Goal: Contribute content: Contribute content

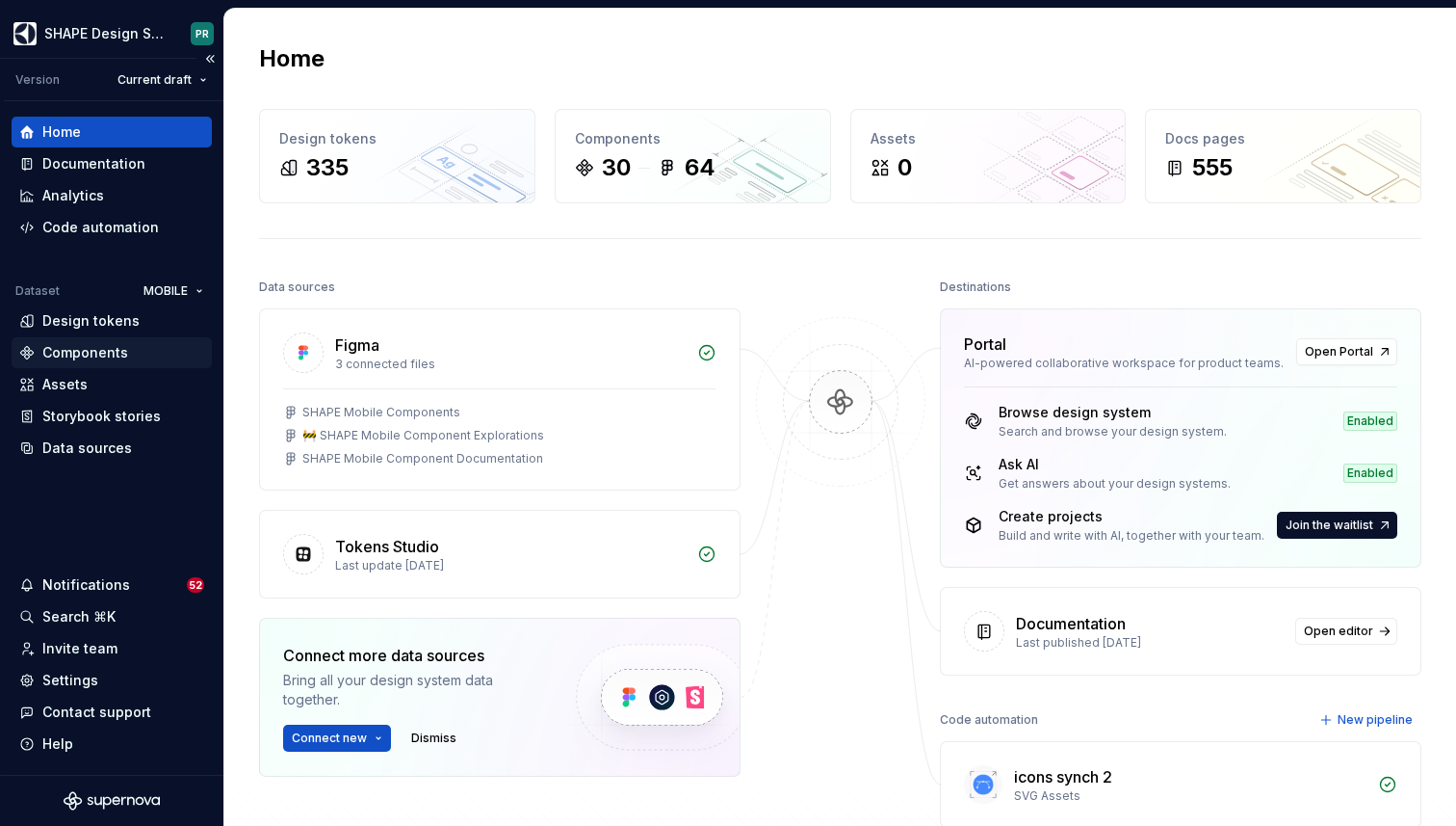
click at [119, 358] on div "Components" at bounding box center [85, 352] width 86 height 20
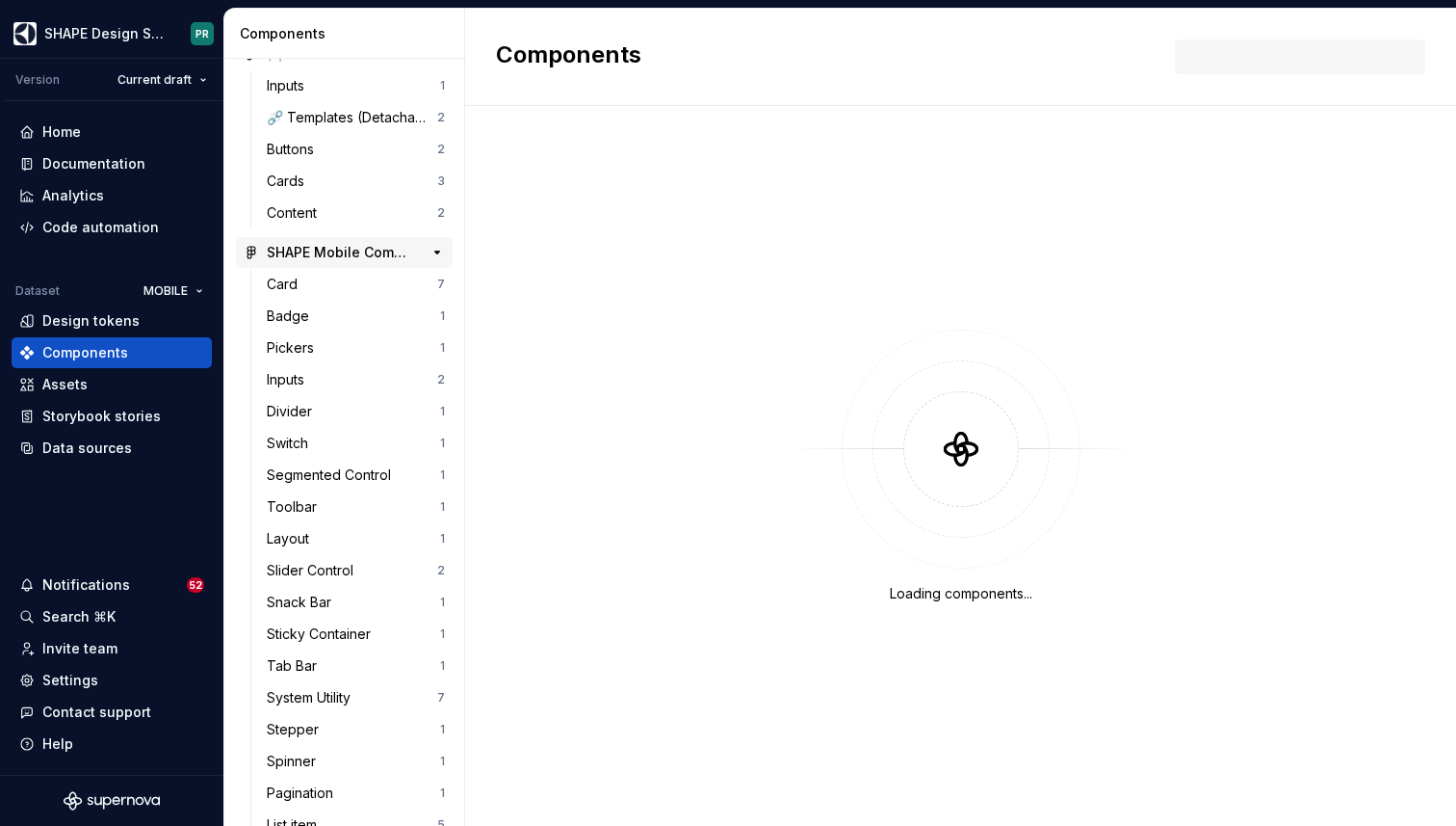
scroll to position [149, 0]
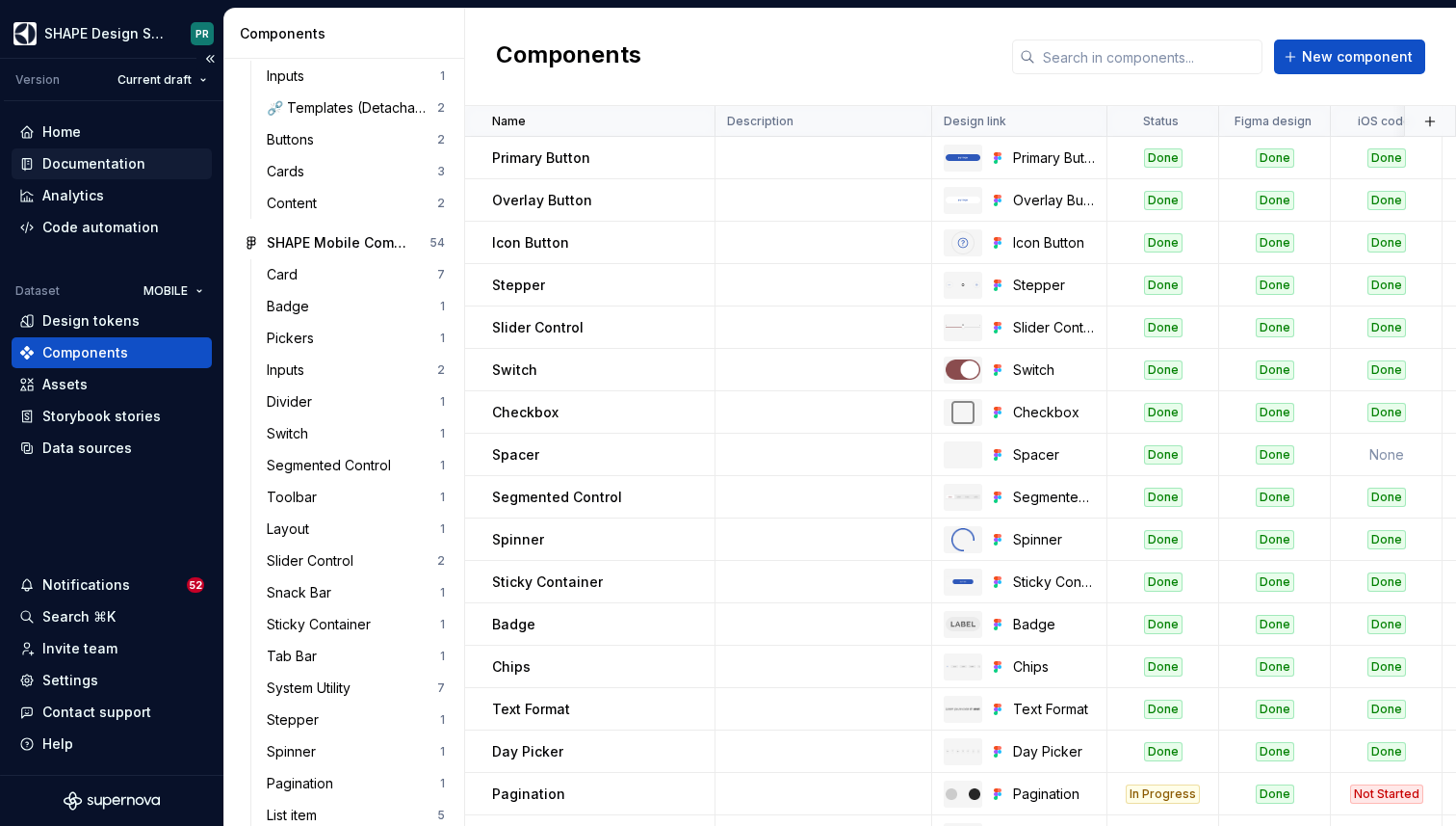
click at [113, 157] on div "Documentation" at bounding box center [94, 164] width 103 height 20
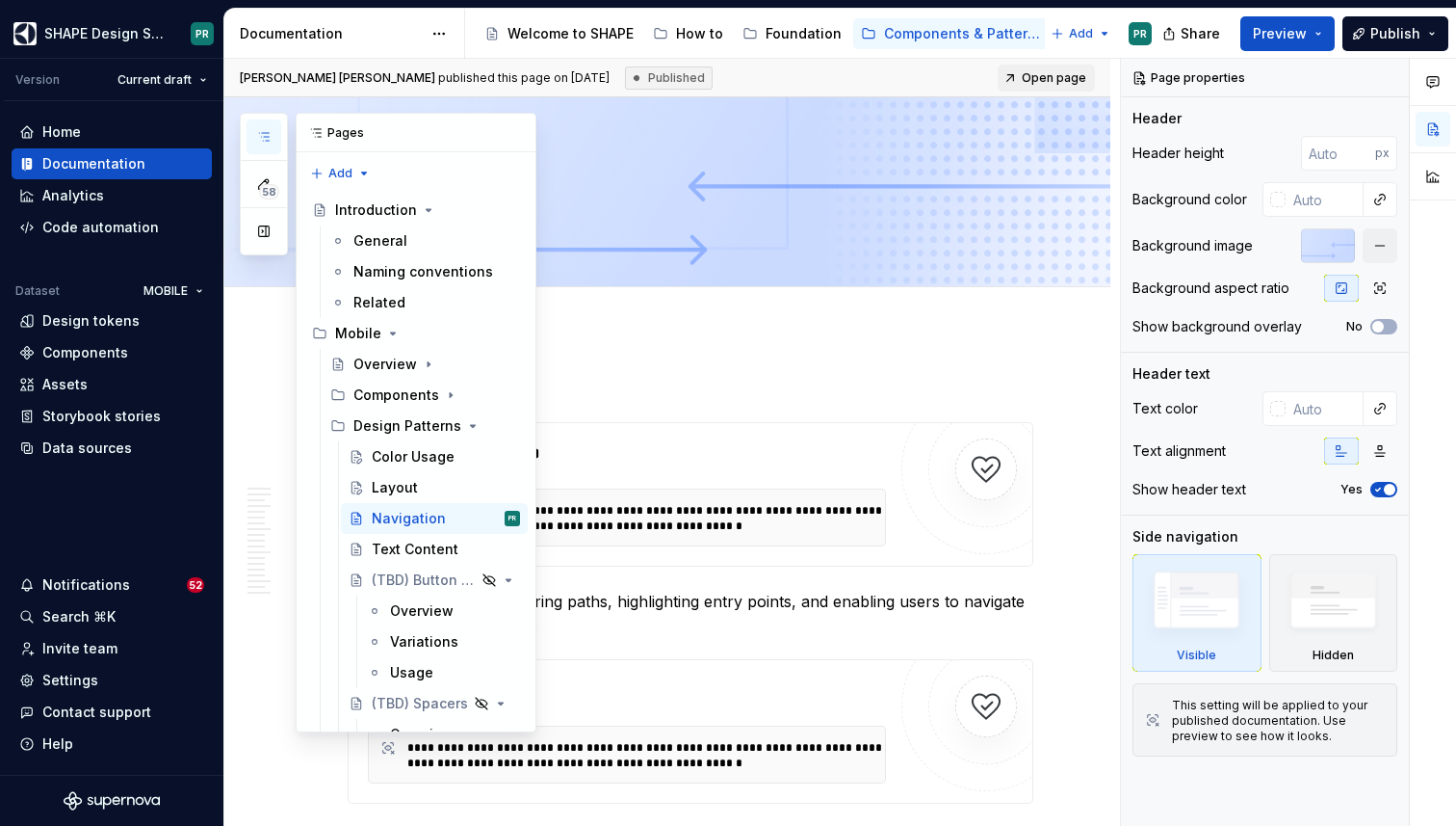
click at [261, 139] on icon "button" at bounding box center [264, 137] width 16 height 16
click at [443, 394] on icon "Page tree" at bounding box center [451, 395] width 16 height 16
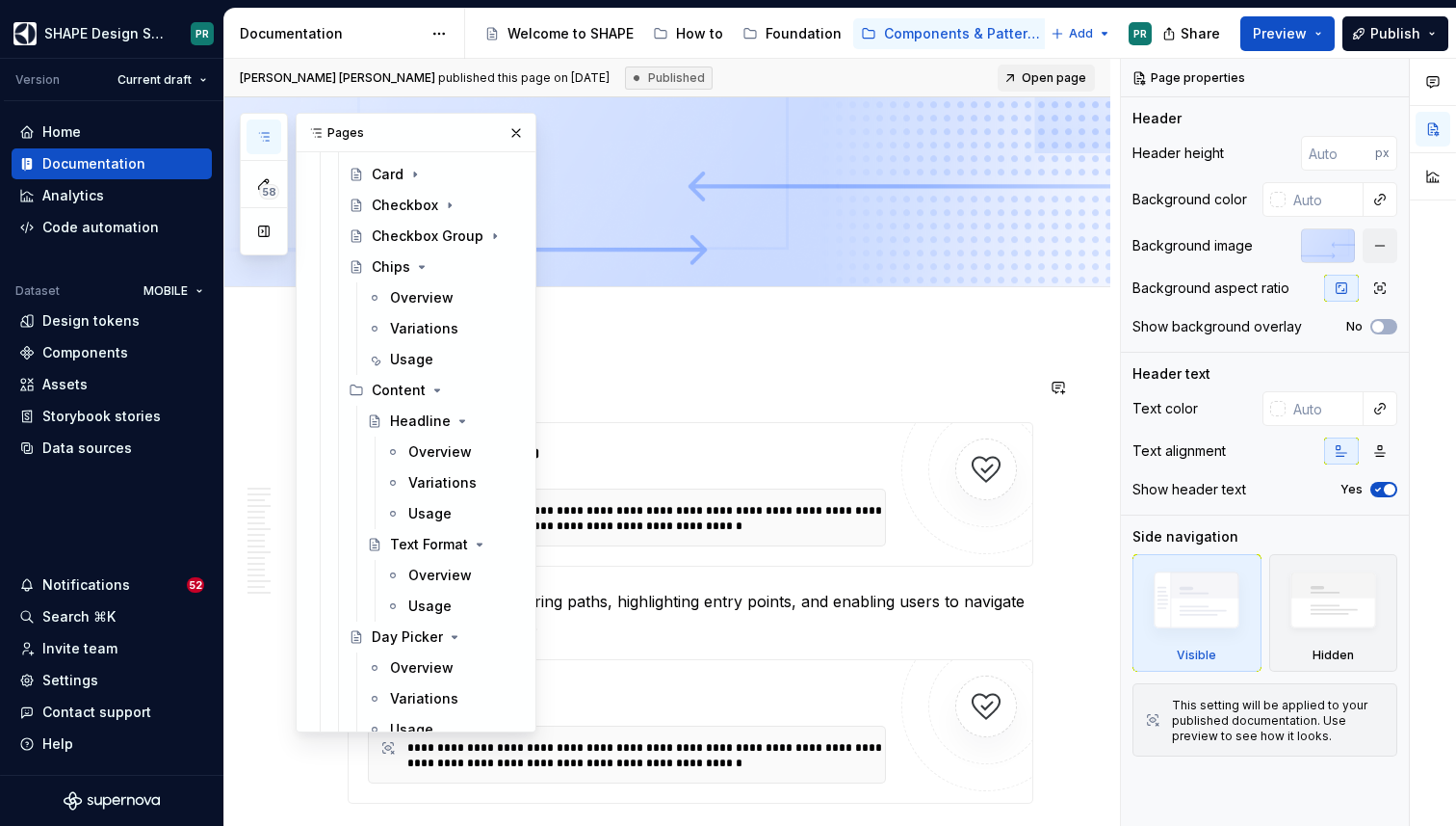
scroll to position [525, 0]
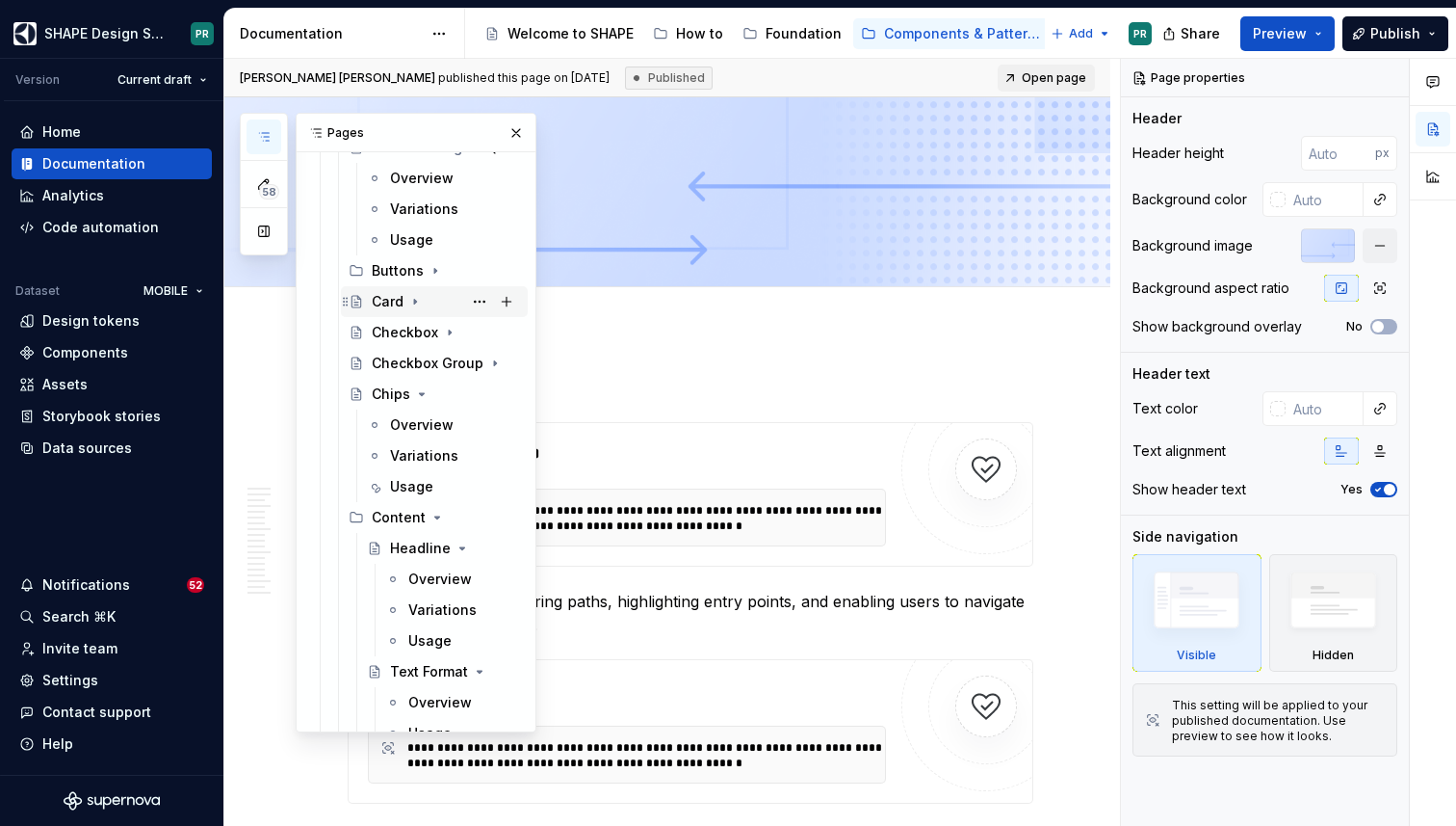
click at [409, 298] on icon "Page tree" at bounding box center [415, 302] width 16 height 16
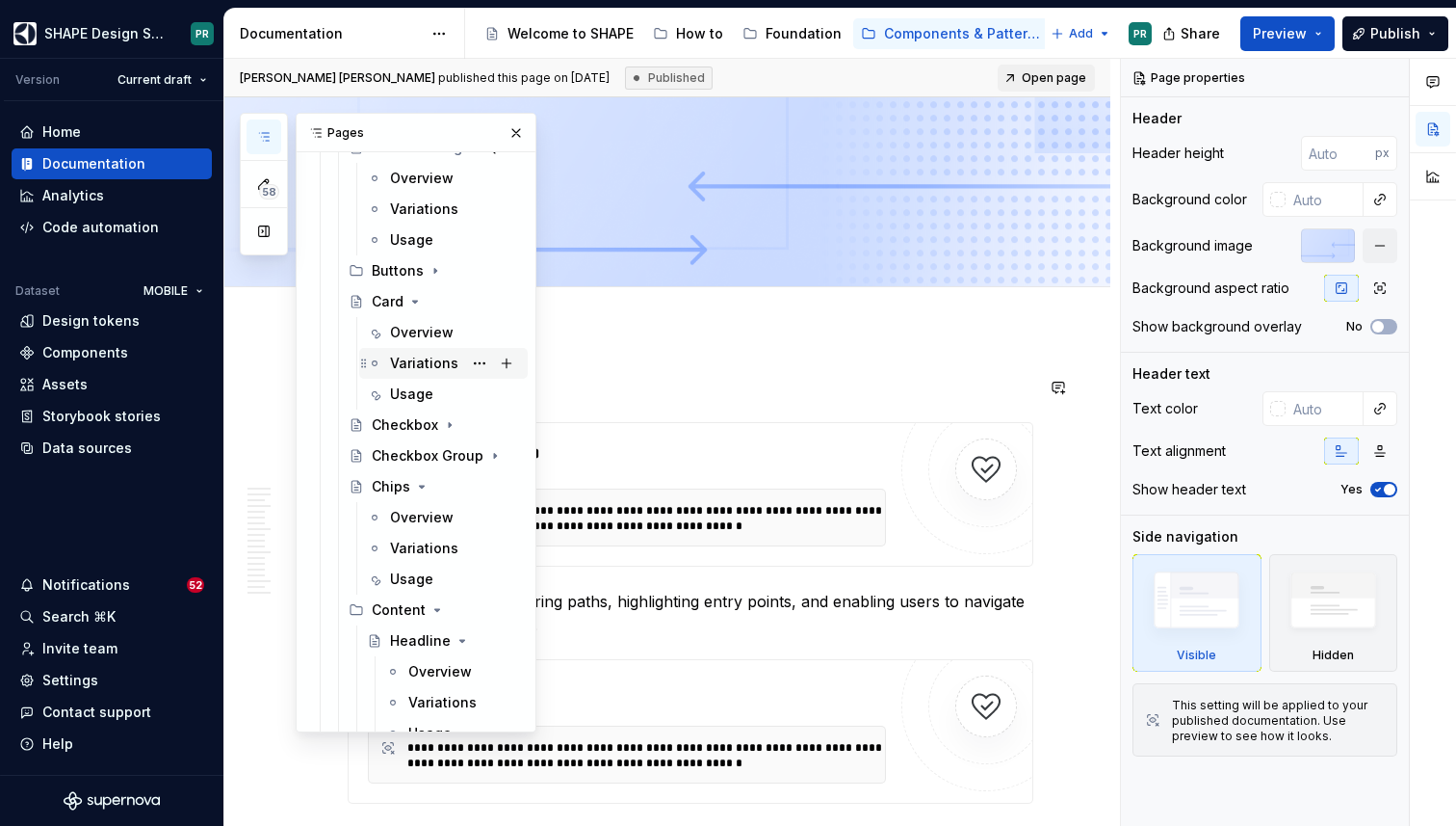
click at [428, 359] on div "Variations" at bounding box center [425, 363] width 68 height 20
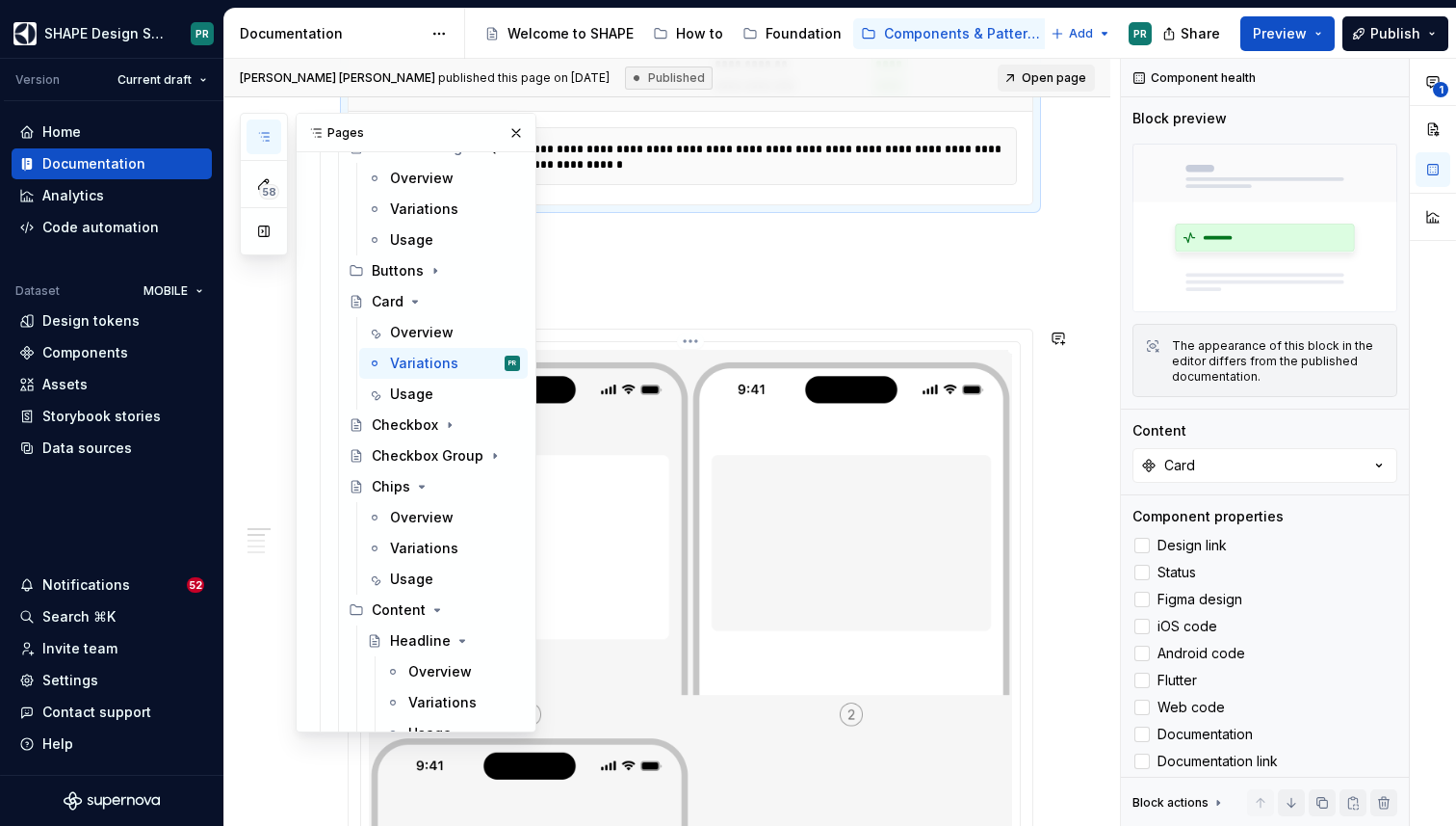
scroll to position [550, 0]
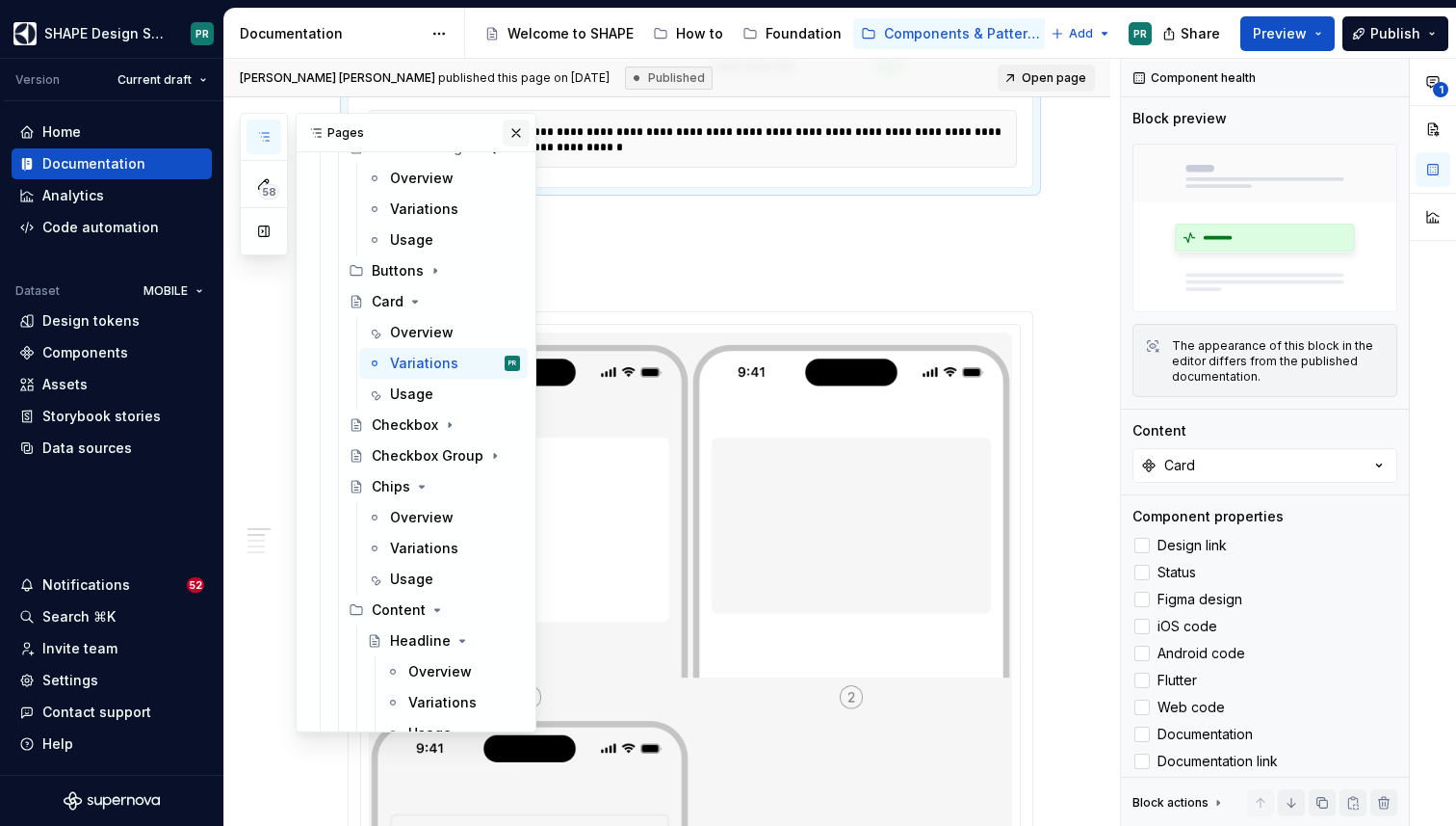
click at [521, 139] on button "button" at bounding box center [516, 133] width 27 height 27
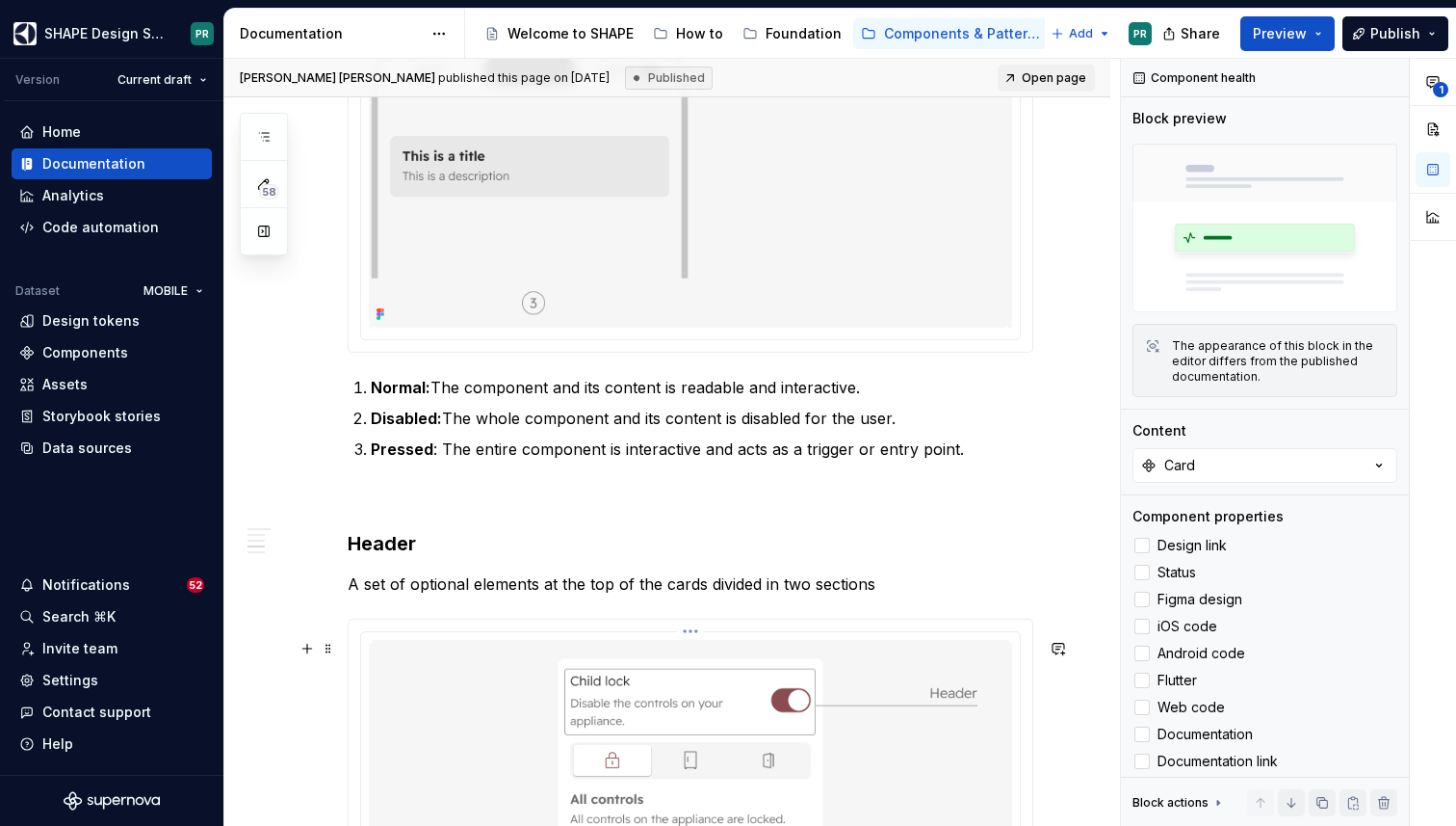
scroll to position [2350, 0]
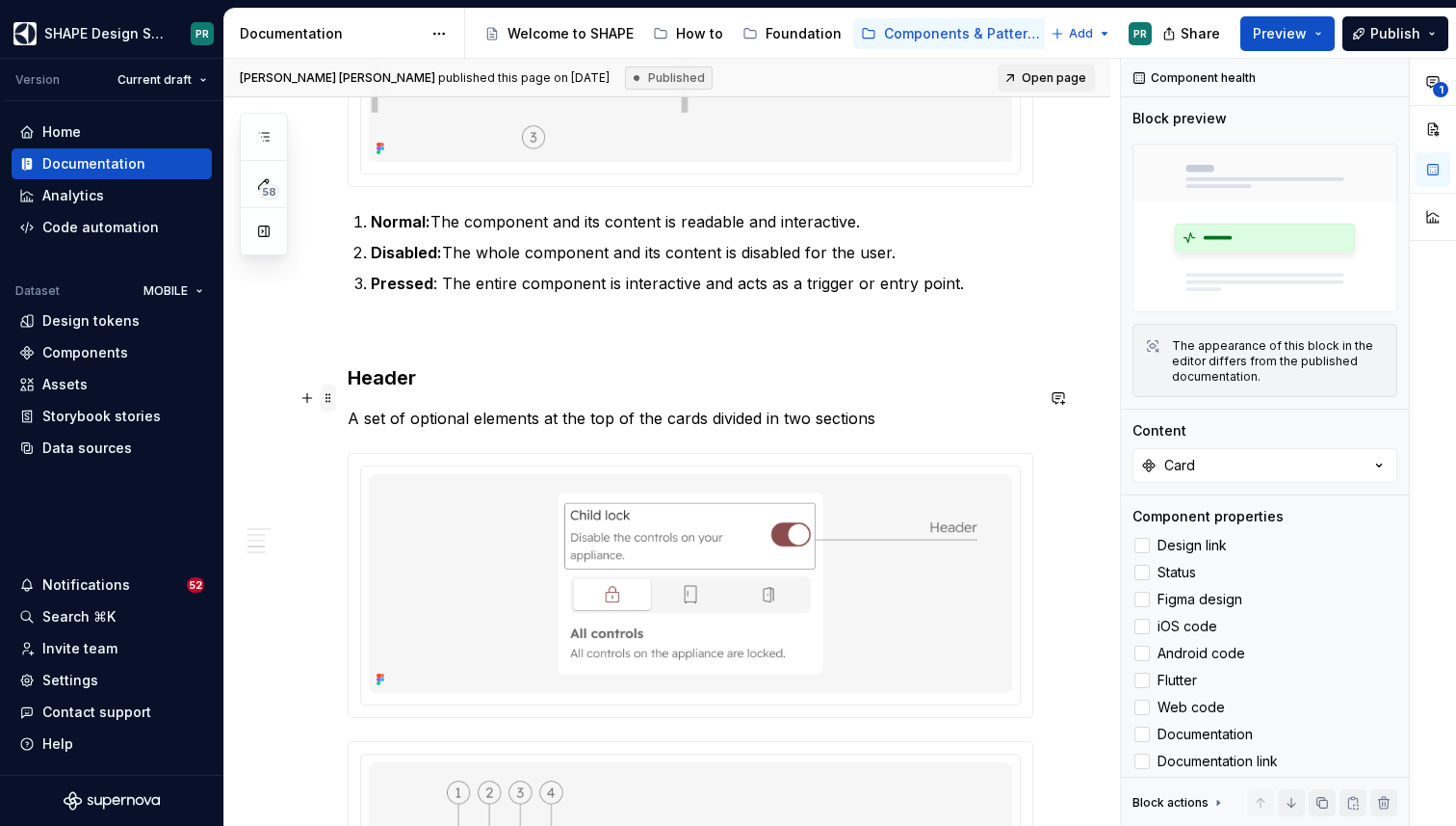
click at [333, 401] on span at bounding box center [329, 398] width 16 height 27
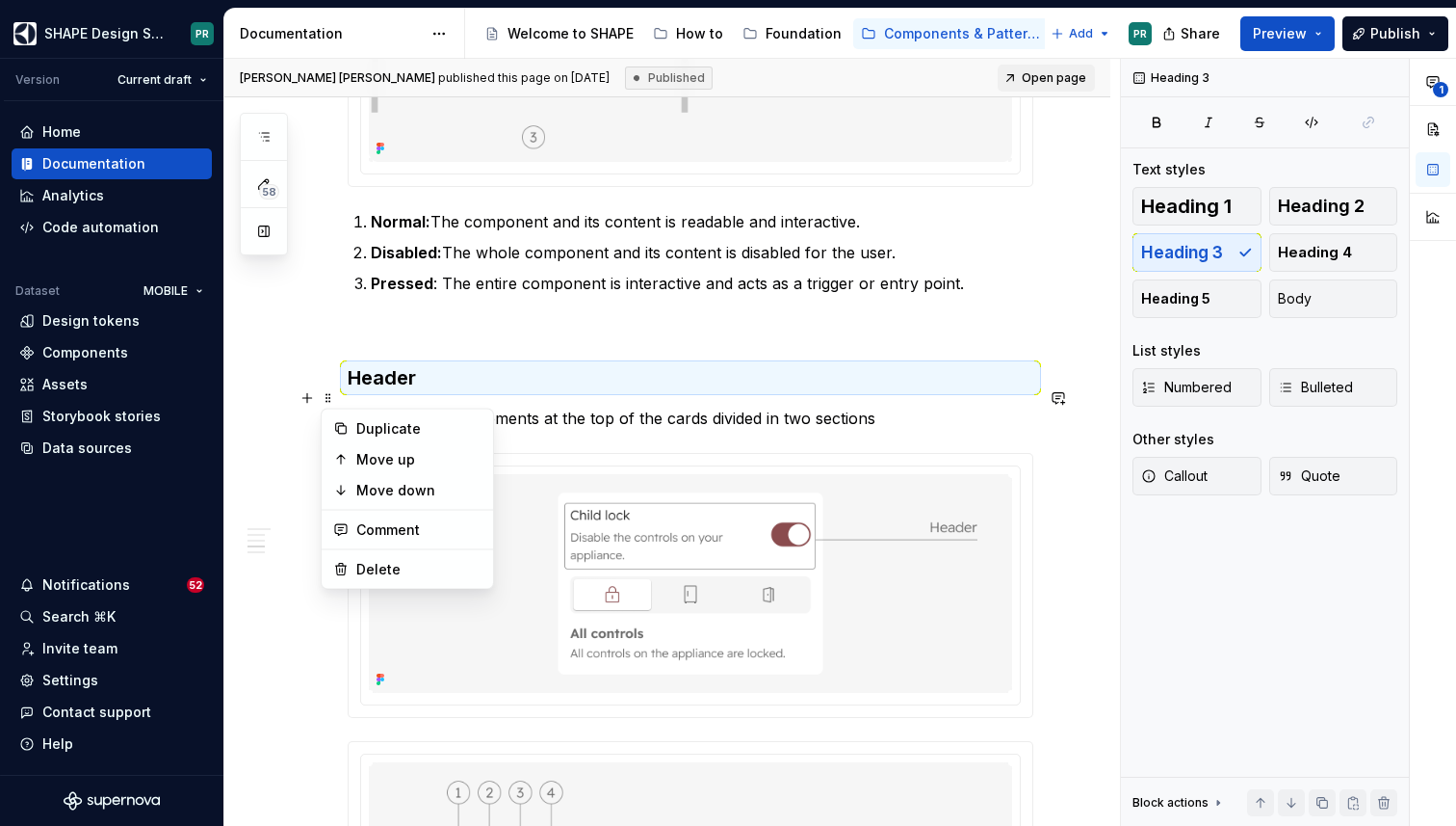
click at [436, 371] on div "**********" at bounding box center [690, 430] width 686 height 4799
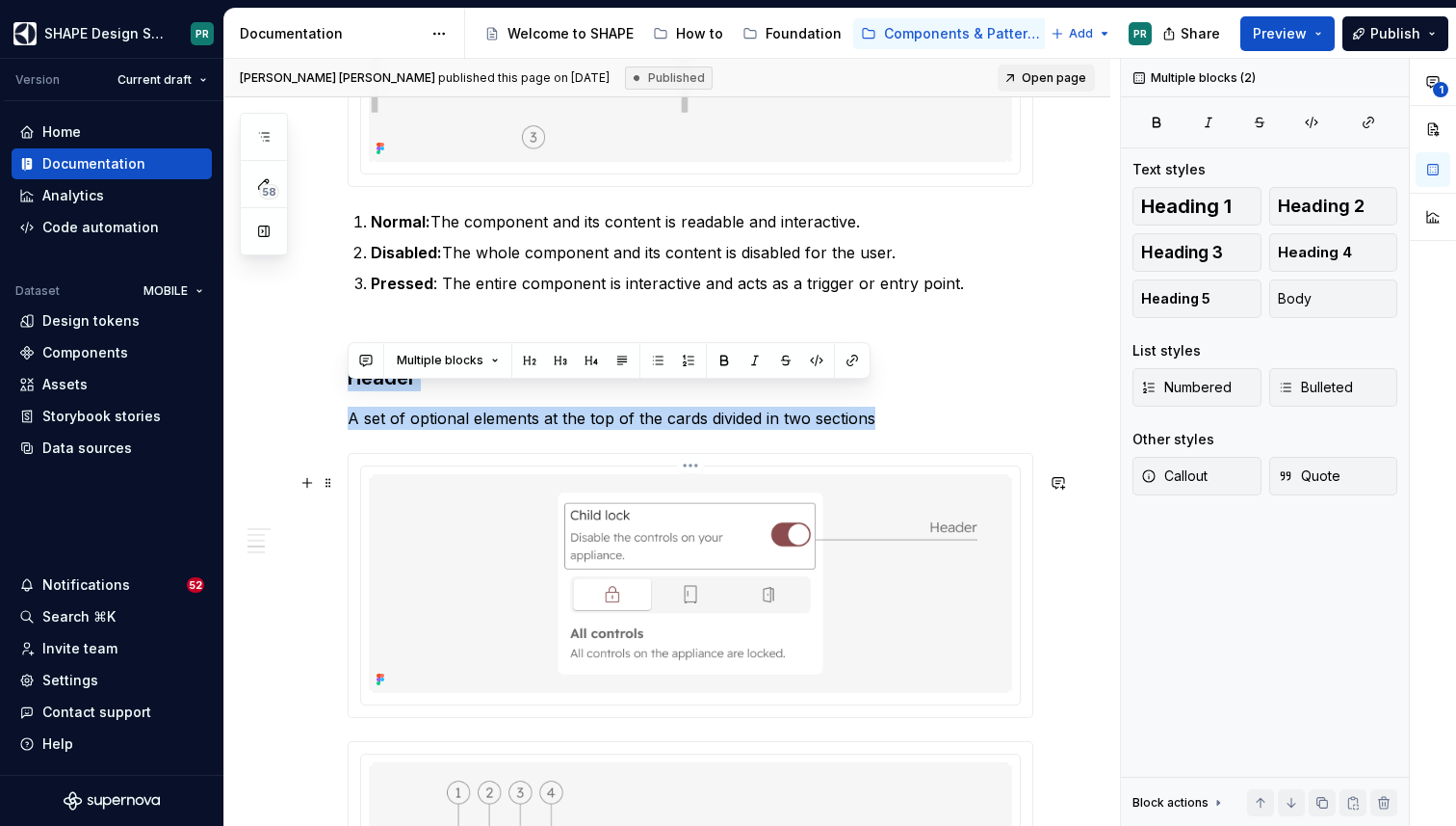
drag, startPoint x: 360, startPoint y: 374, endPoint x: 549, endPoint y: 530, distance: 245.1
click at [549, 530] on div "**********" at bounding box center [690, 430] width 686 height 4799
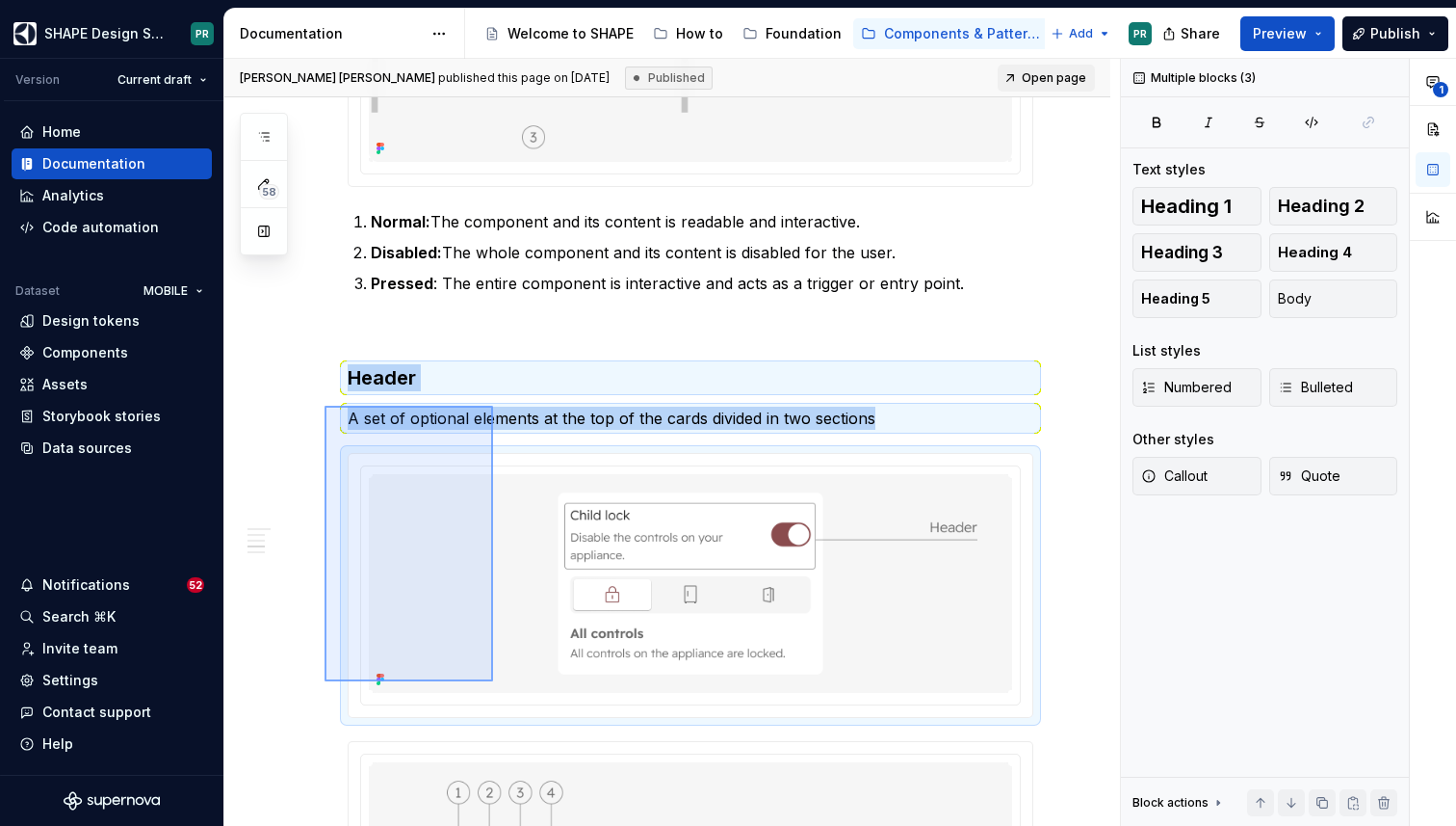
drag, startPoint x: 325, startPoint y: 681, endPoint x: 494, endPoint y: 394, distance: 333.1
click at [494, 394] on div "**********" at bounding box center [672, 442] width 896 height 768
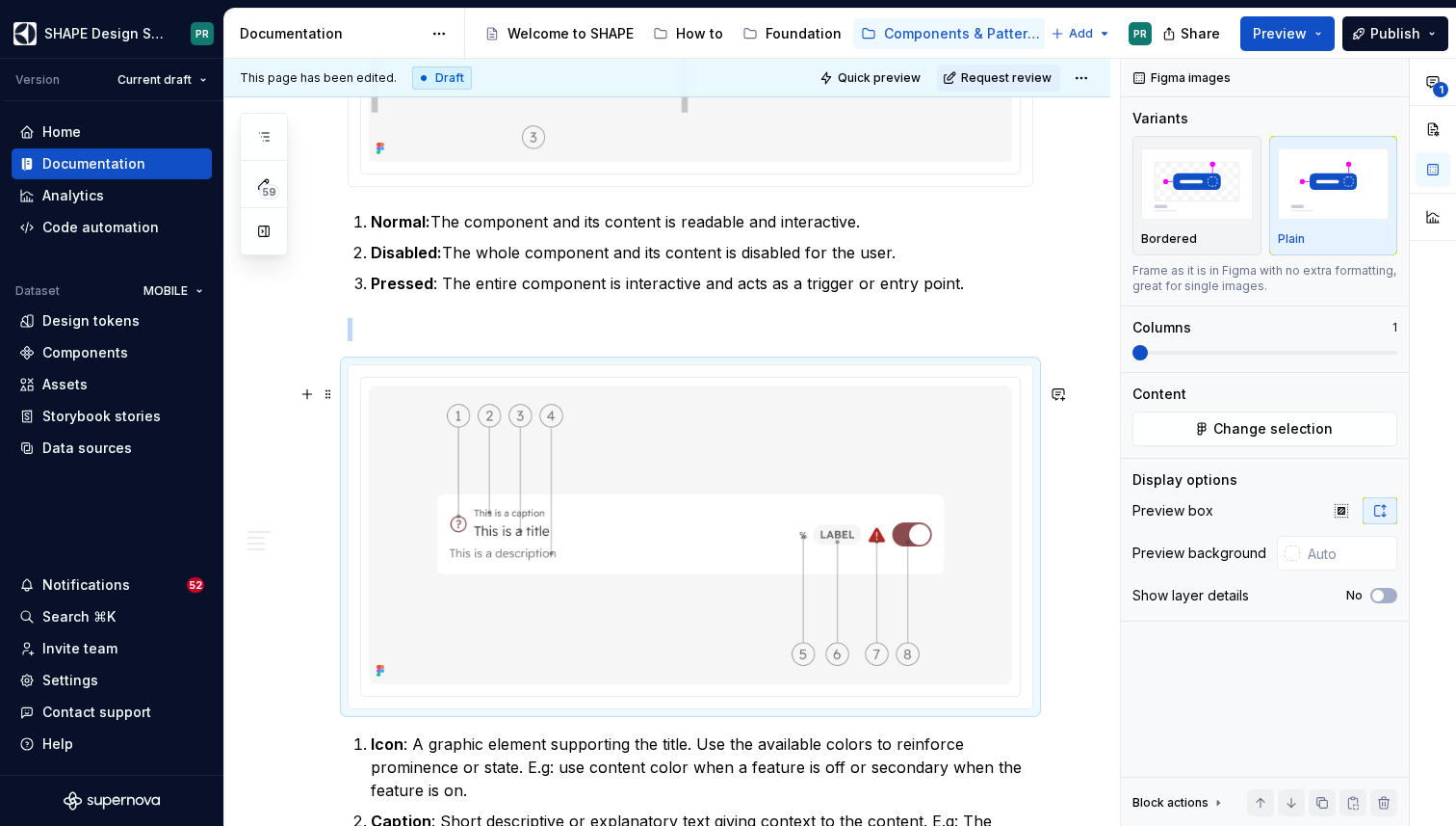
type textarea "*"
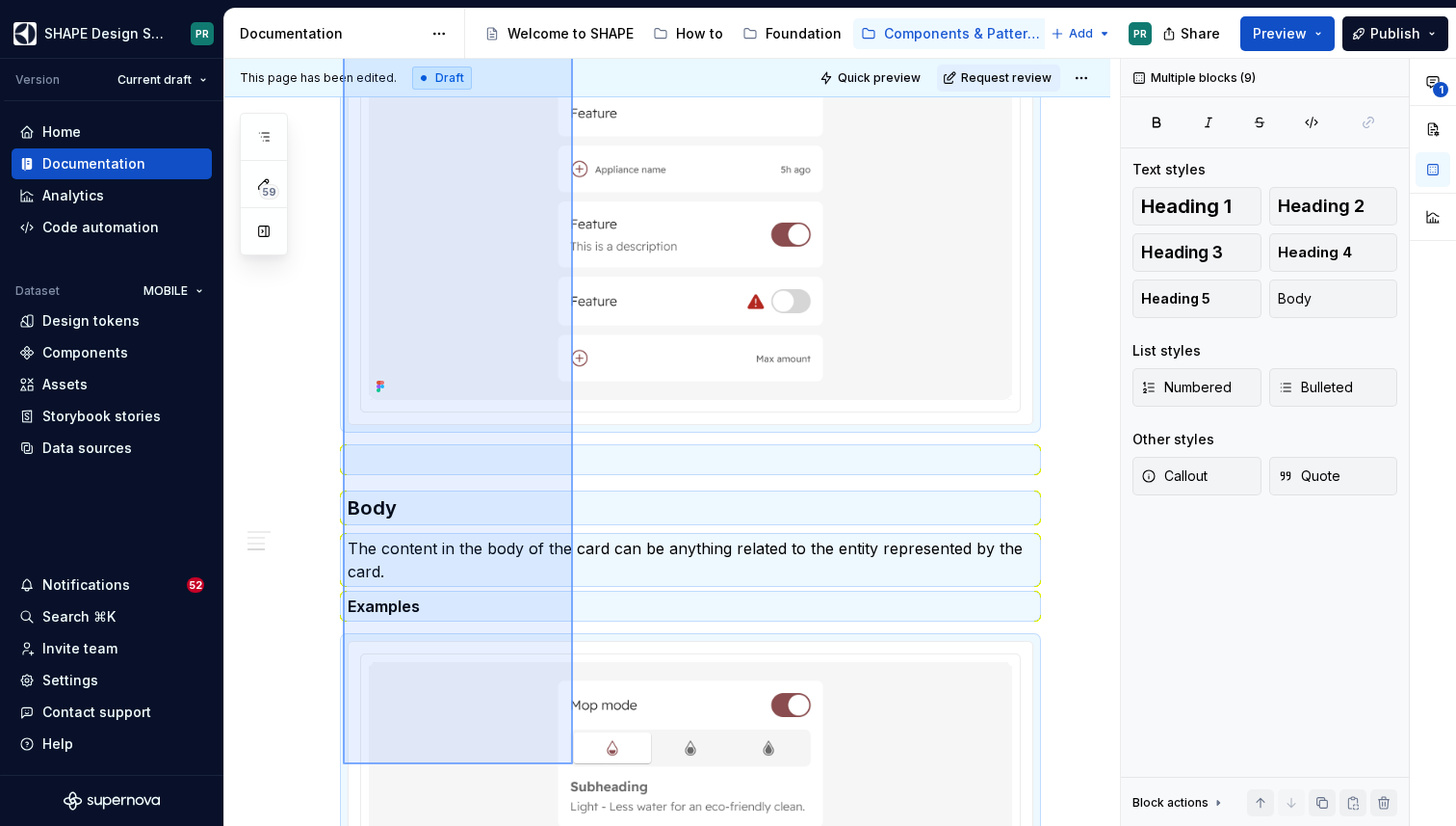
scroll to position [3212, 0]
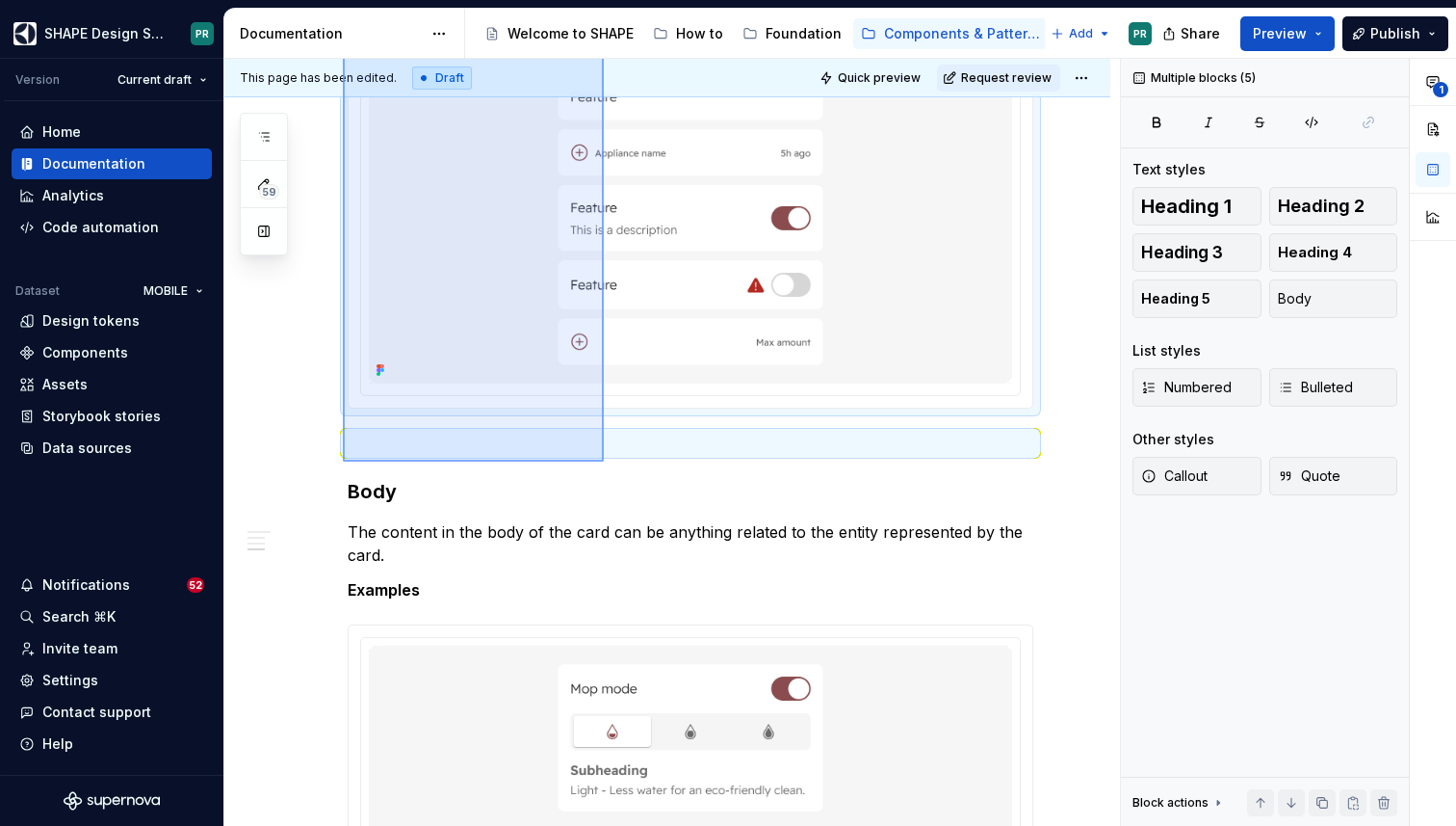
drag, startPoint x: 343, startPoint y: 277, endPoint x: 604, endPoint y: 462, distance: 319.9
click at [604, 462] on div "**********" at bounding box center [672, 442] width 896 height 768
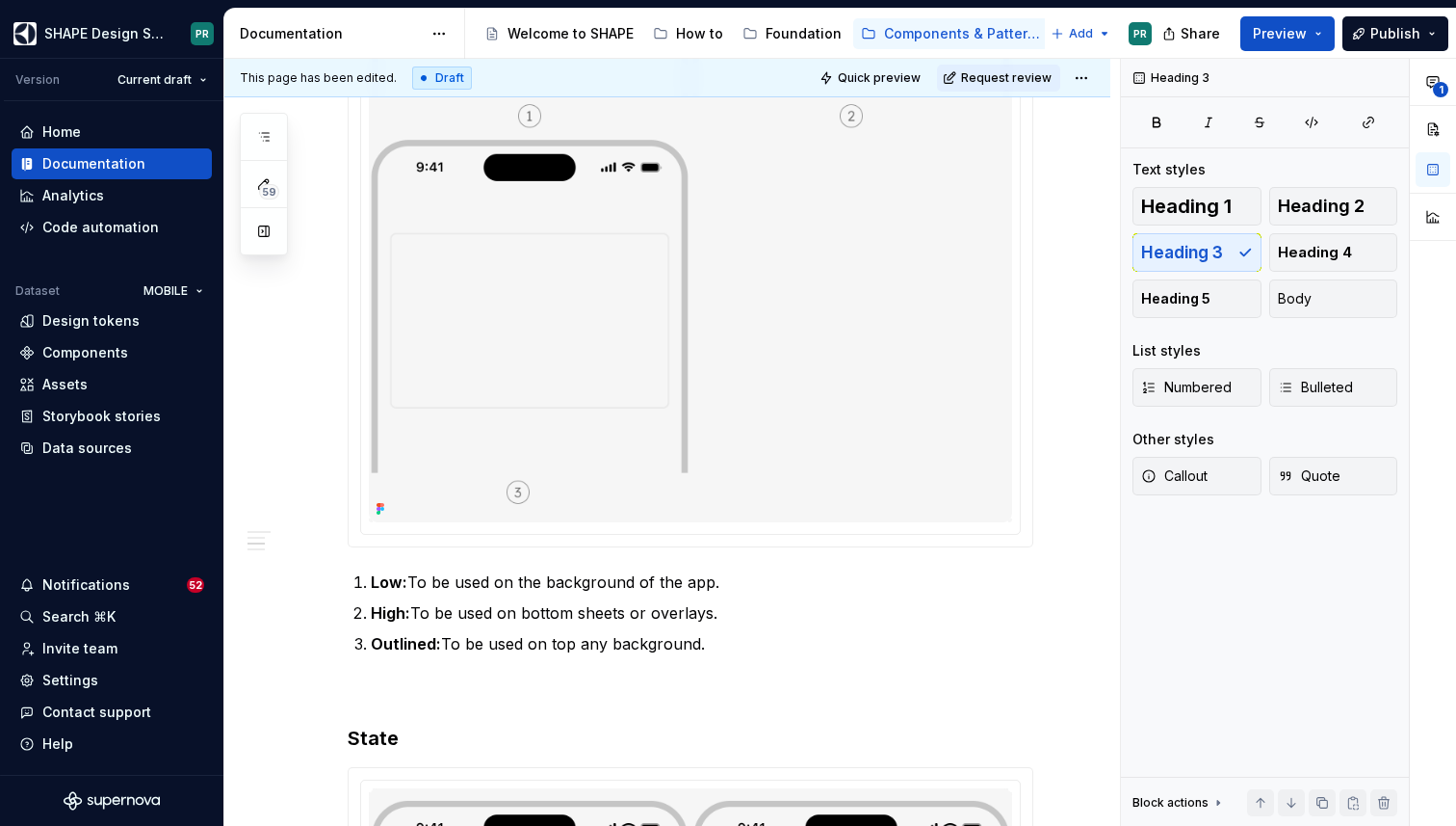
scroll to position [1091, 0]
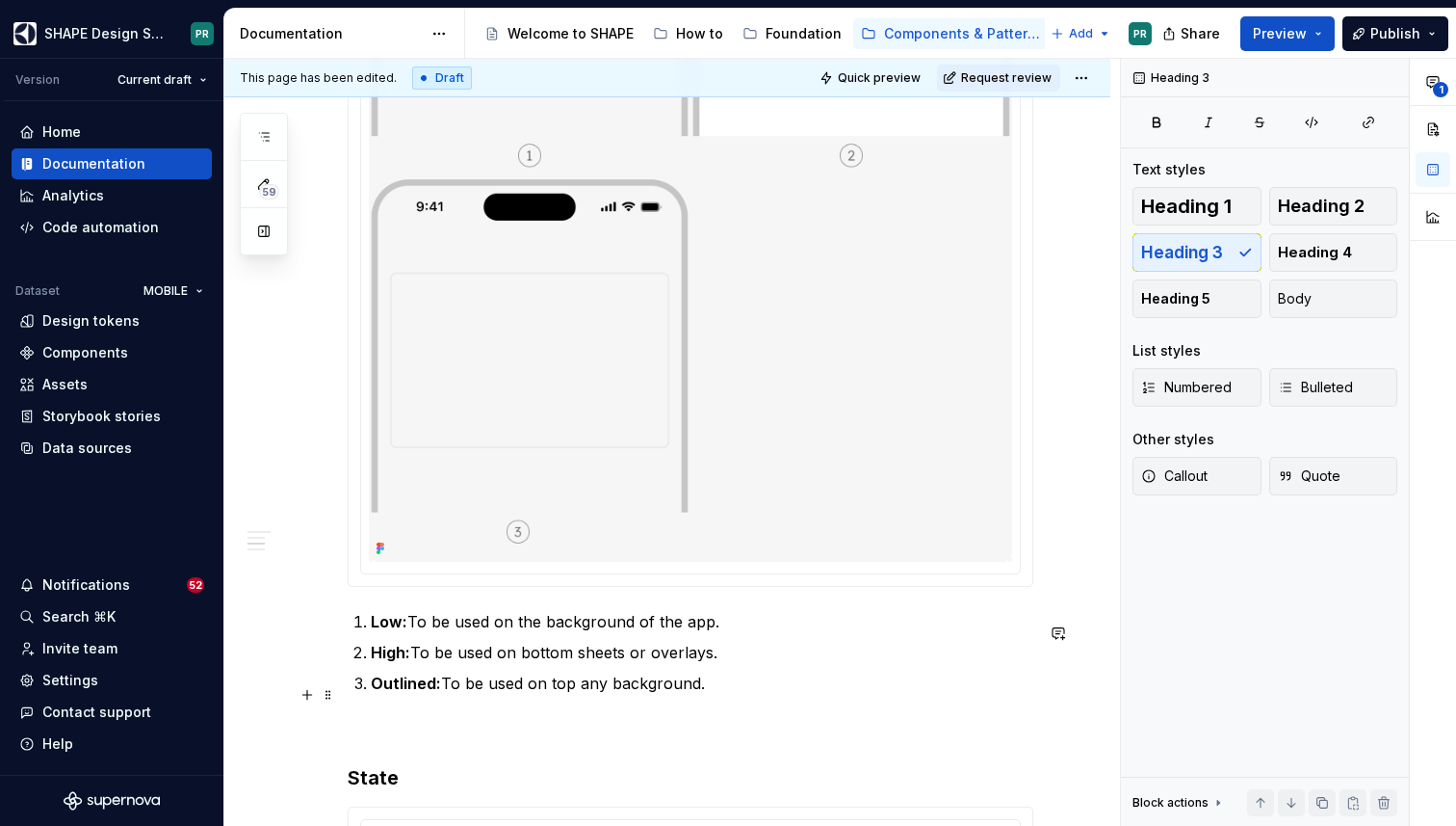
click at [711, 692] on p "Outlined: To be used on top any background." at bounding box center [702, 683] width 663 height 23
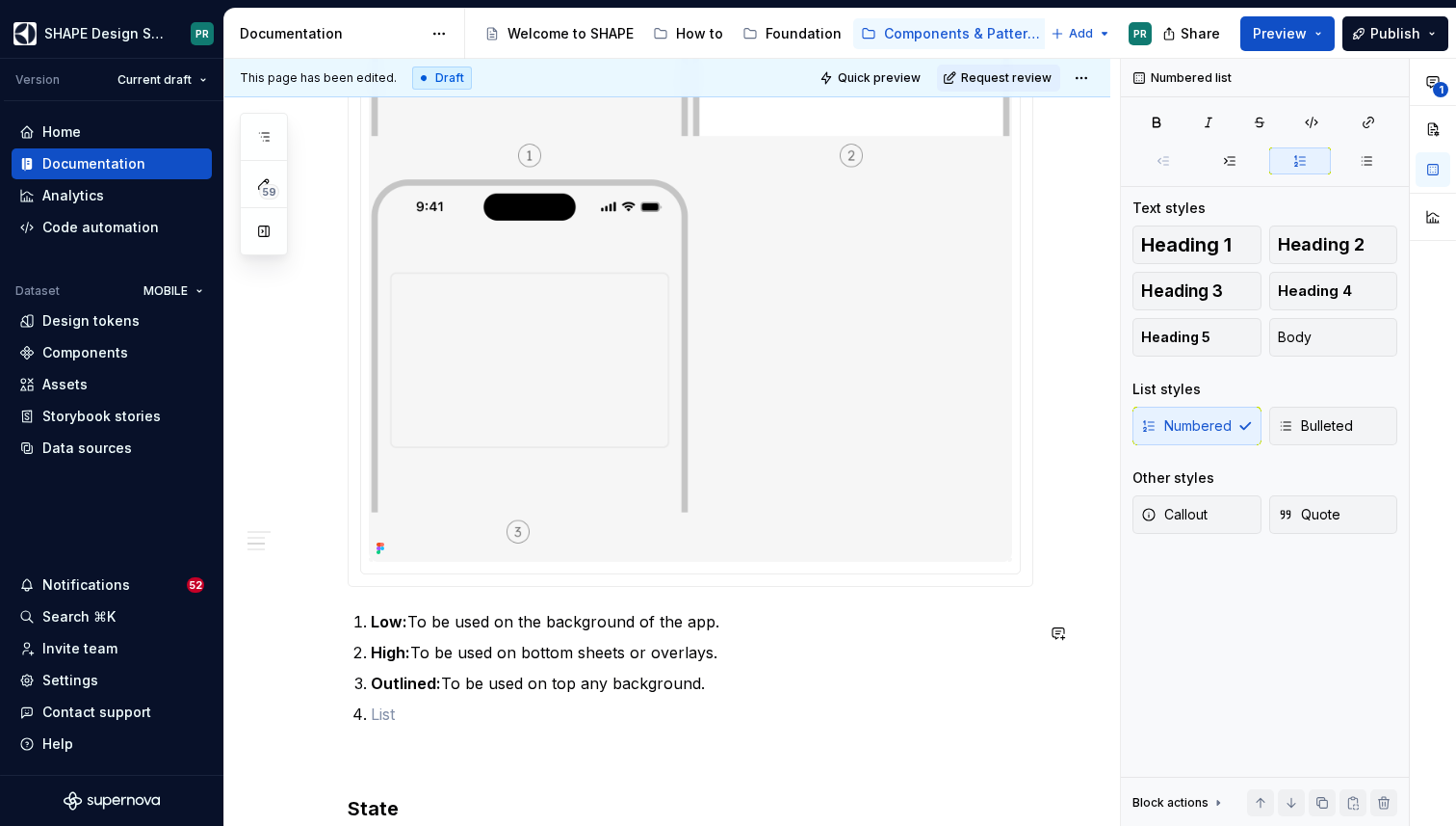
scroll to position [1094, 0]
click at [119, 441] on div "Data sources" at bounding box center [87, 448] width 90 height 20
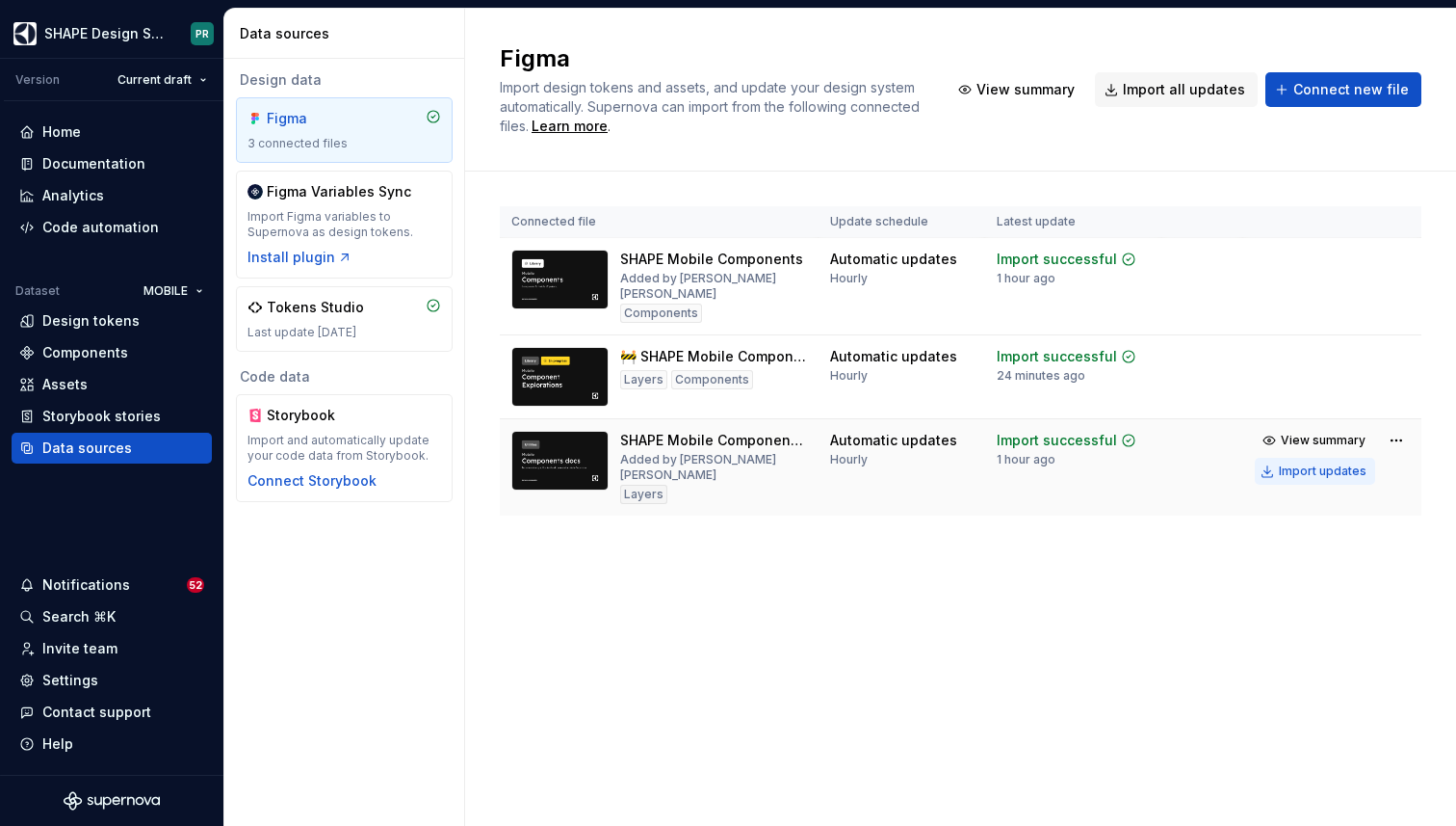
click at [1321, 464] on div "Import updates" at bounding box center [1323, 472] width 88 height 16
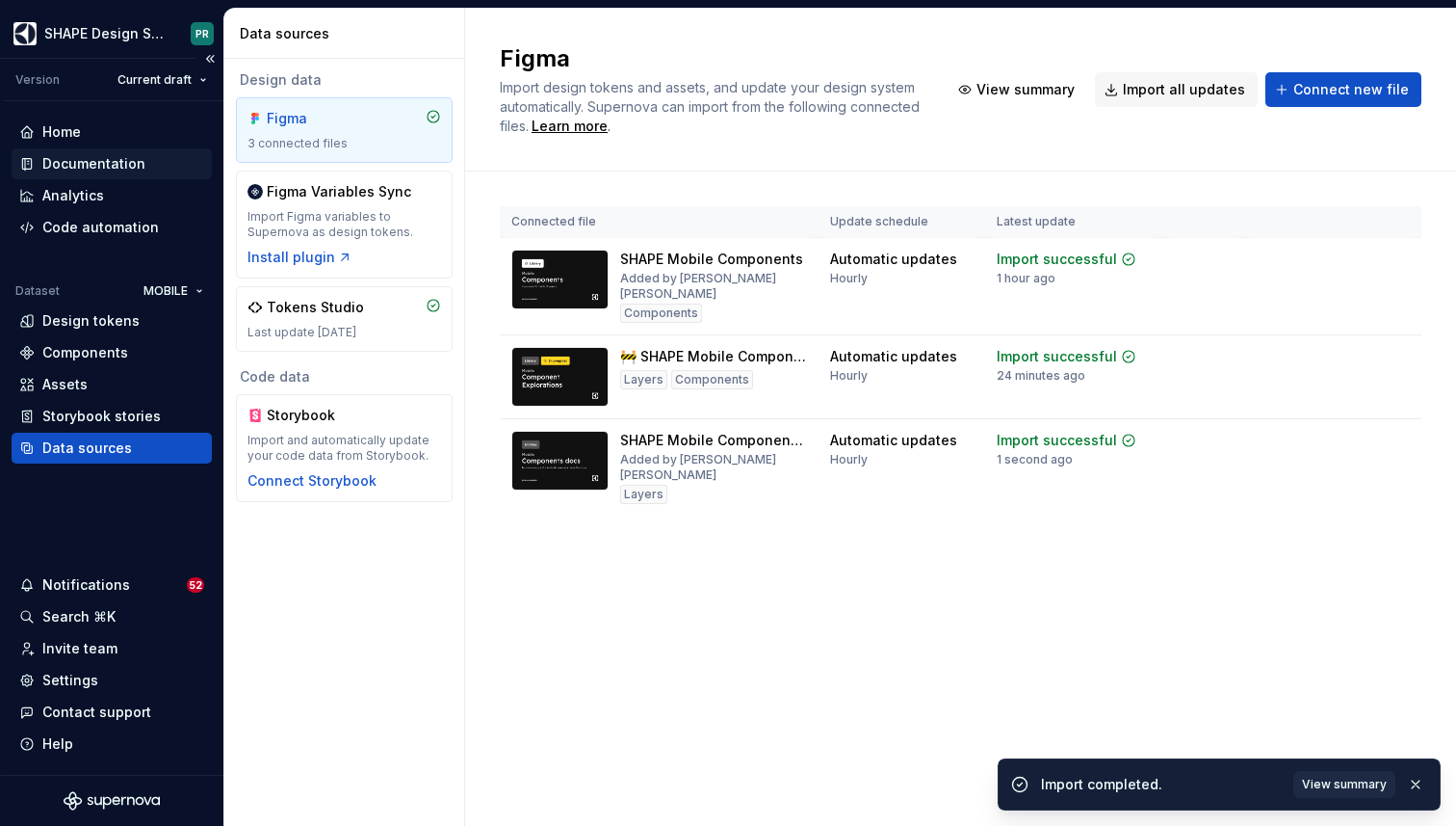
click at [108, 165] on div "Documentation" at bounding box center [94, 164] width 103 height 20
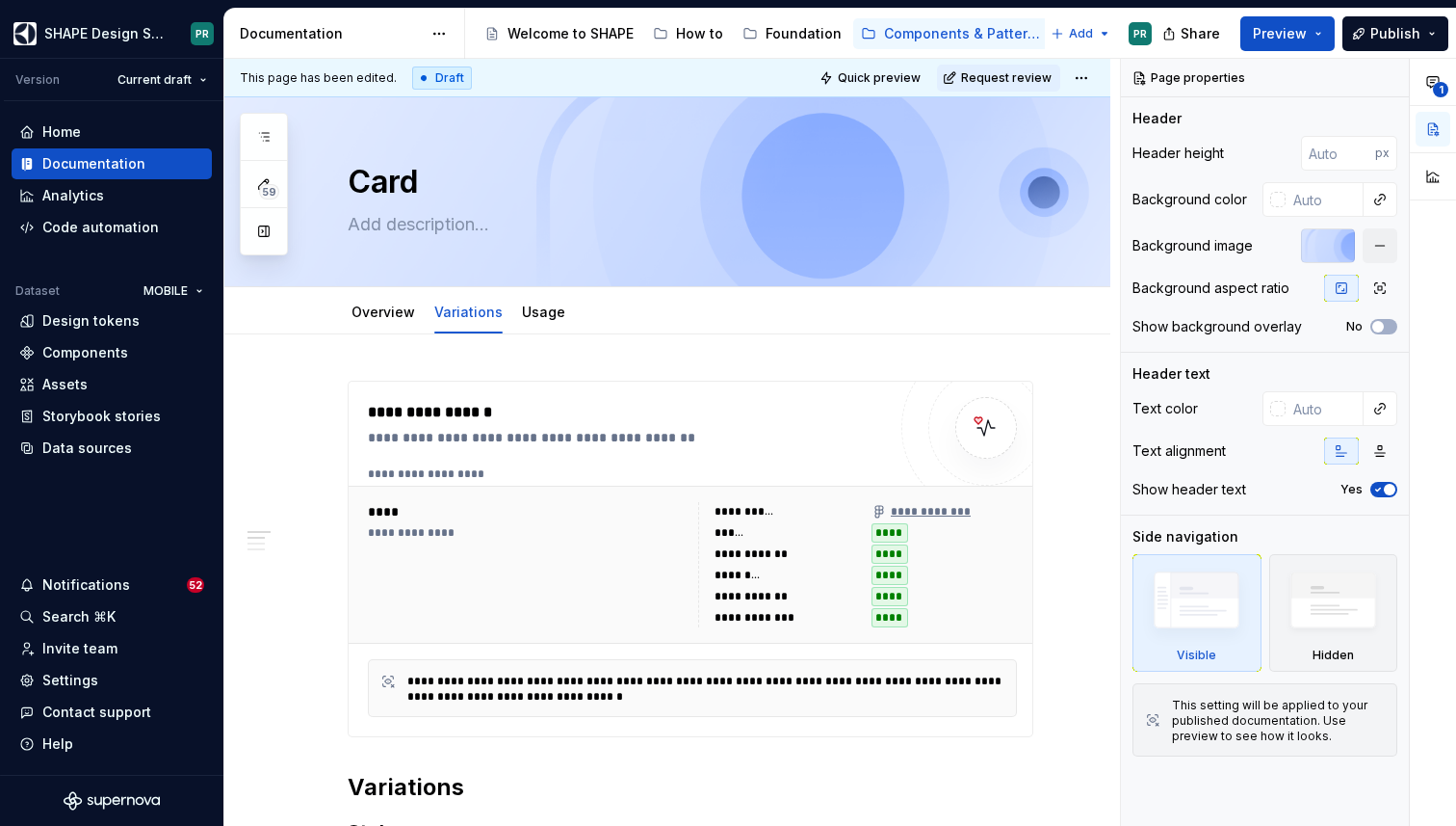
type textarea "*"
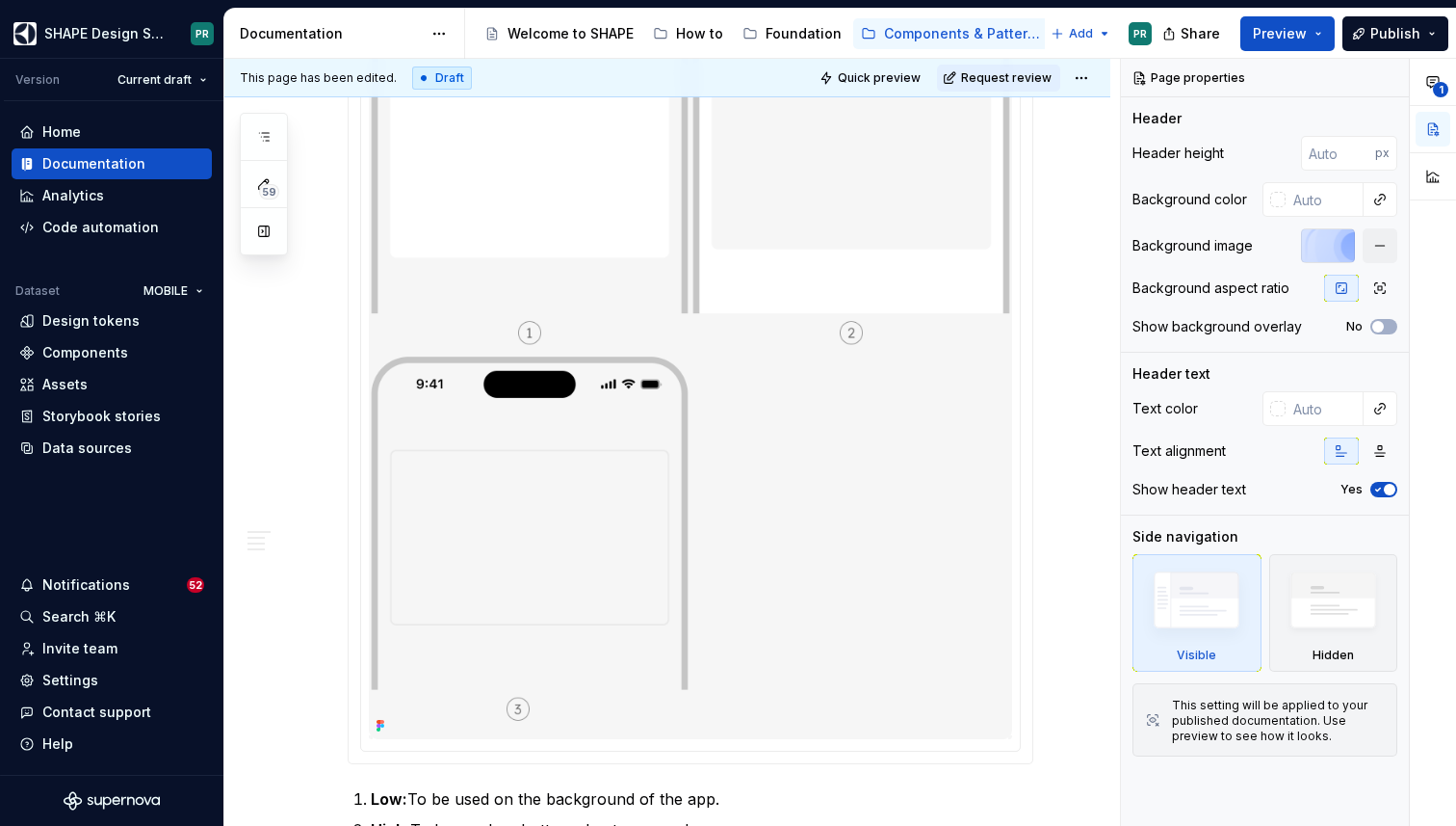
scroll to position [913, 0]
click at [875, 583] on img at bounding box center [690, 353] width 643 height 770
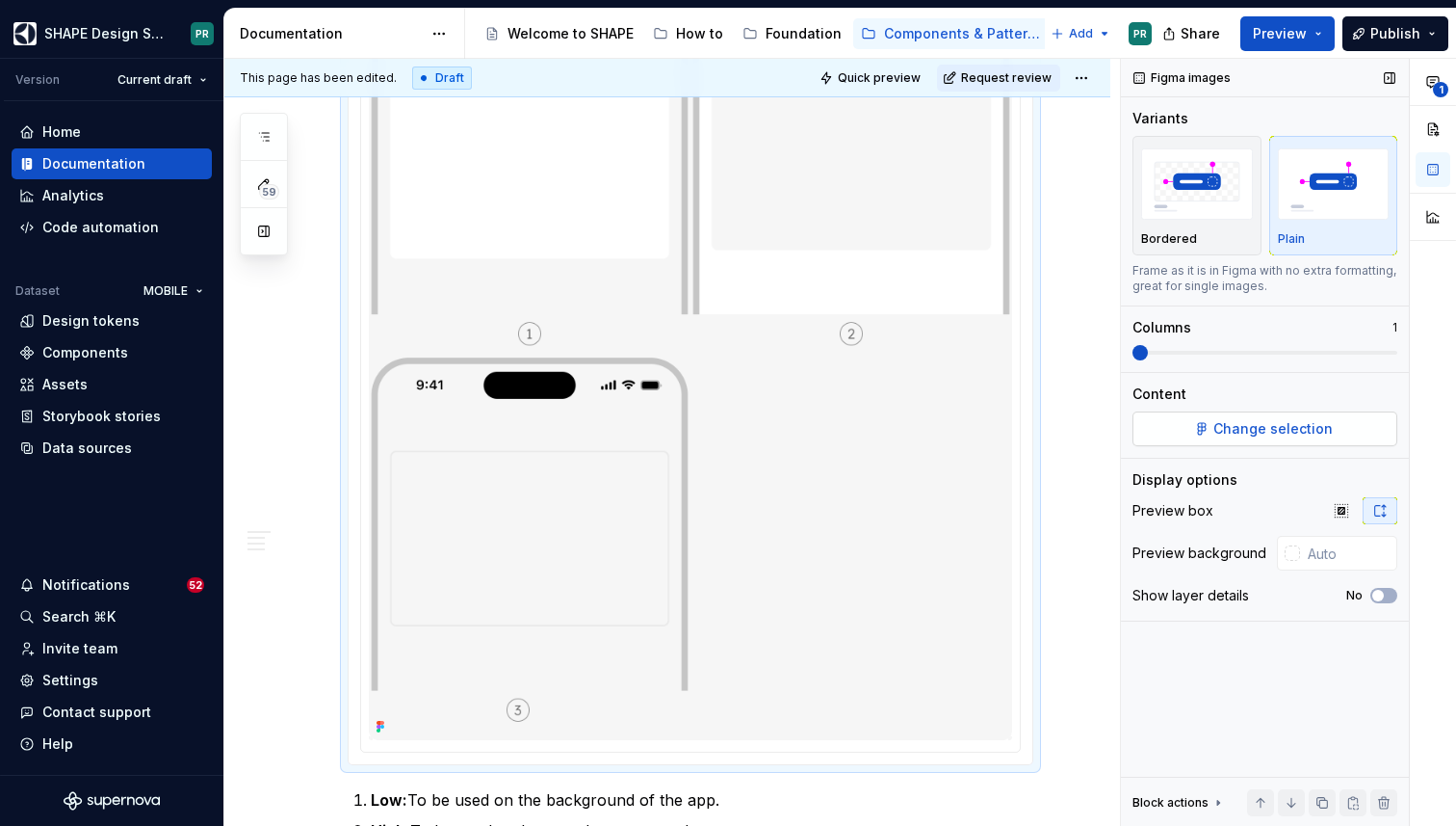
click at [1249, 429] on span "Change selection" at bounding box center [1273, 429] width 119 height 20
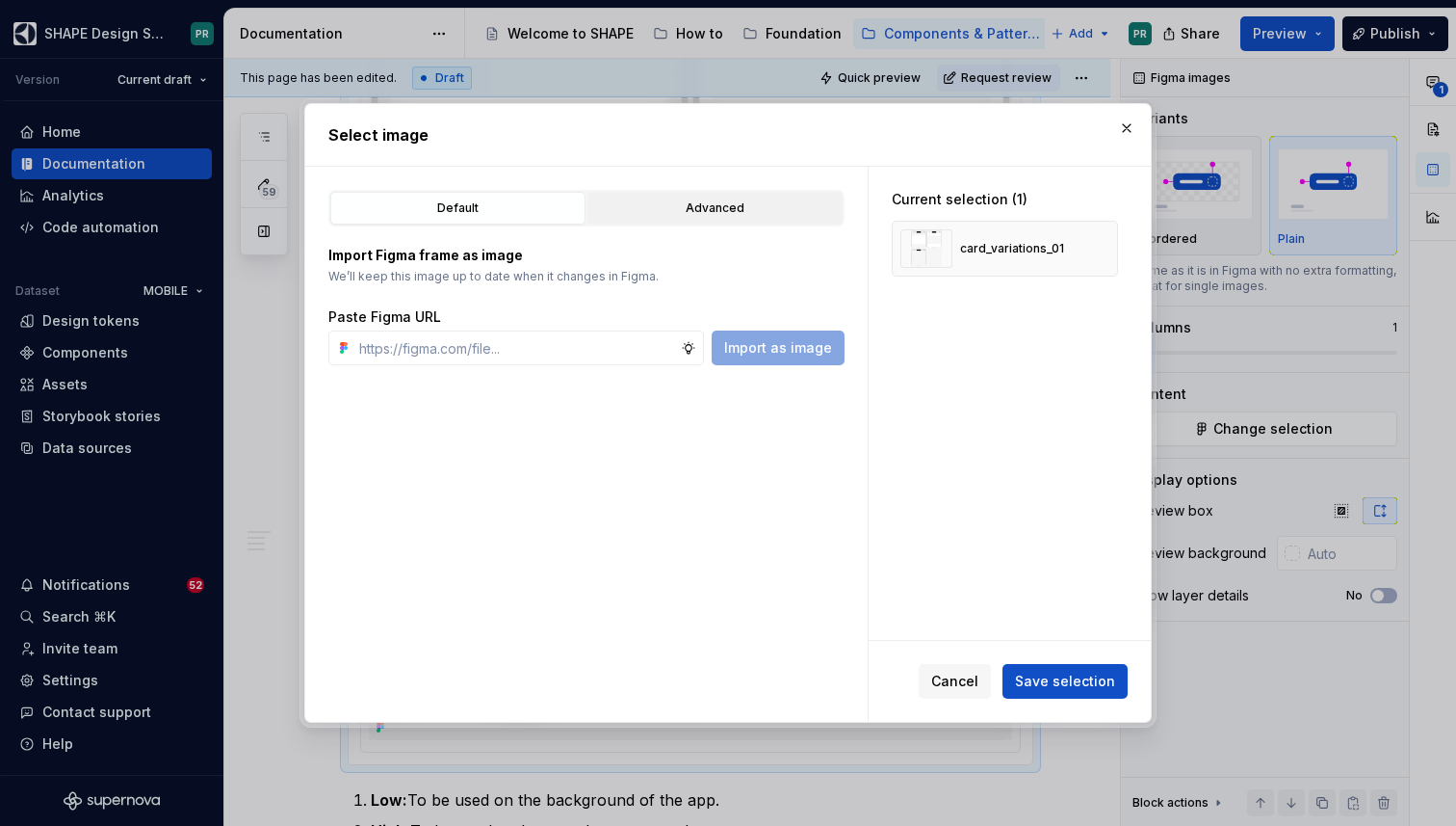
click at [767, 202] on div "Advanced" at bounding box center [715, 208] width 242 height 20
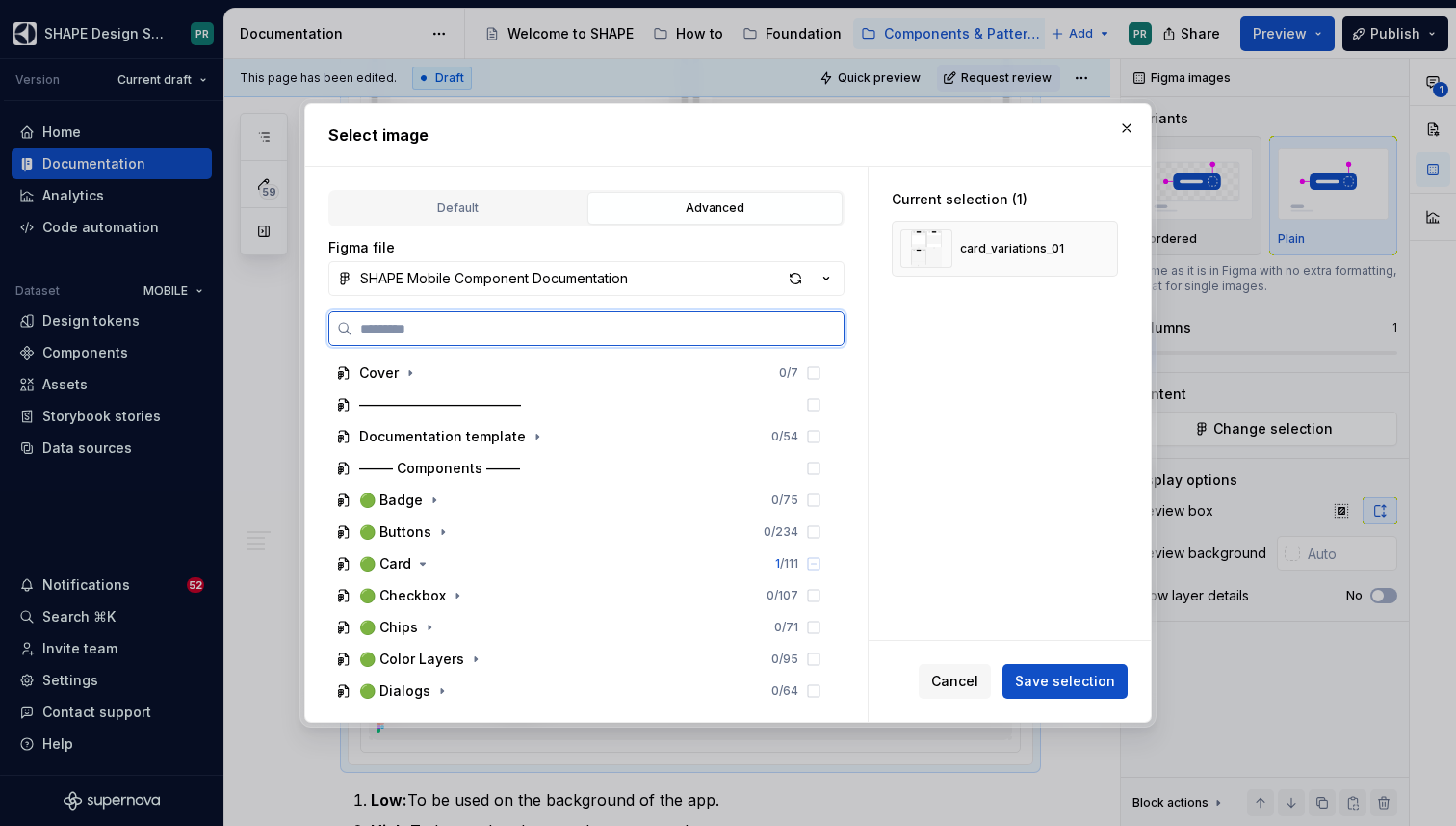
click at [498, 327] on input "search" at bounding box center [597, 329] width 491 height 20
paste input "**********"
type input "**********"
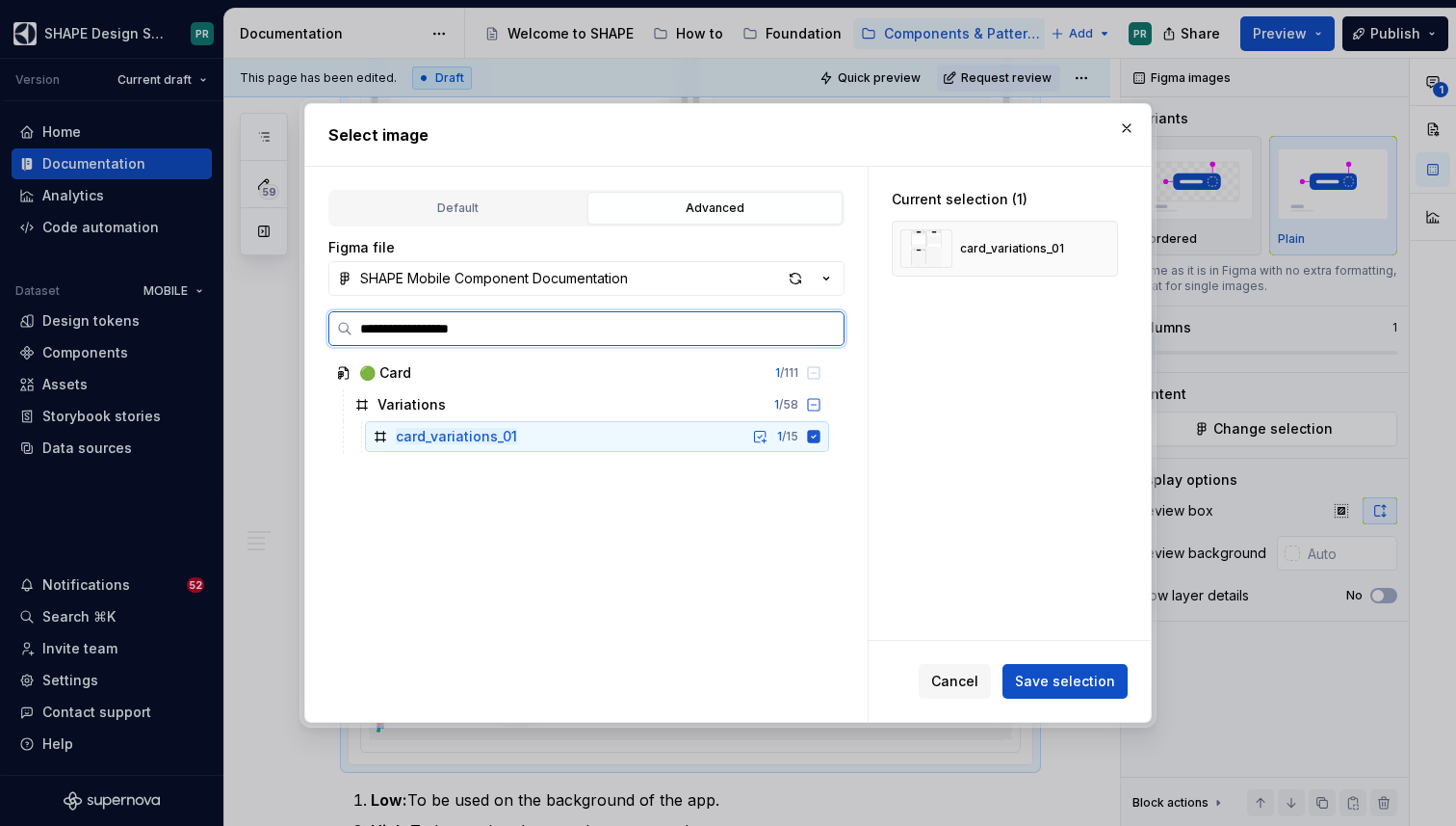
click at [821, 438] on icon at bounding box center [814, 435] width 13 height 13
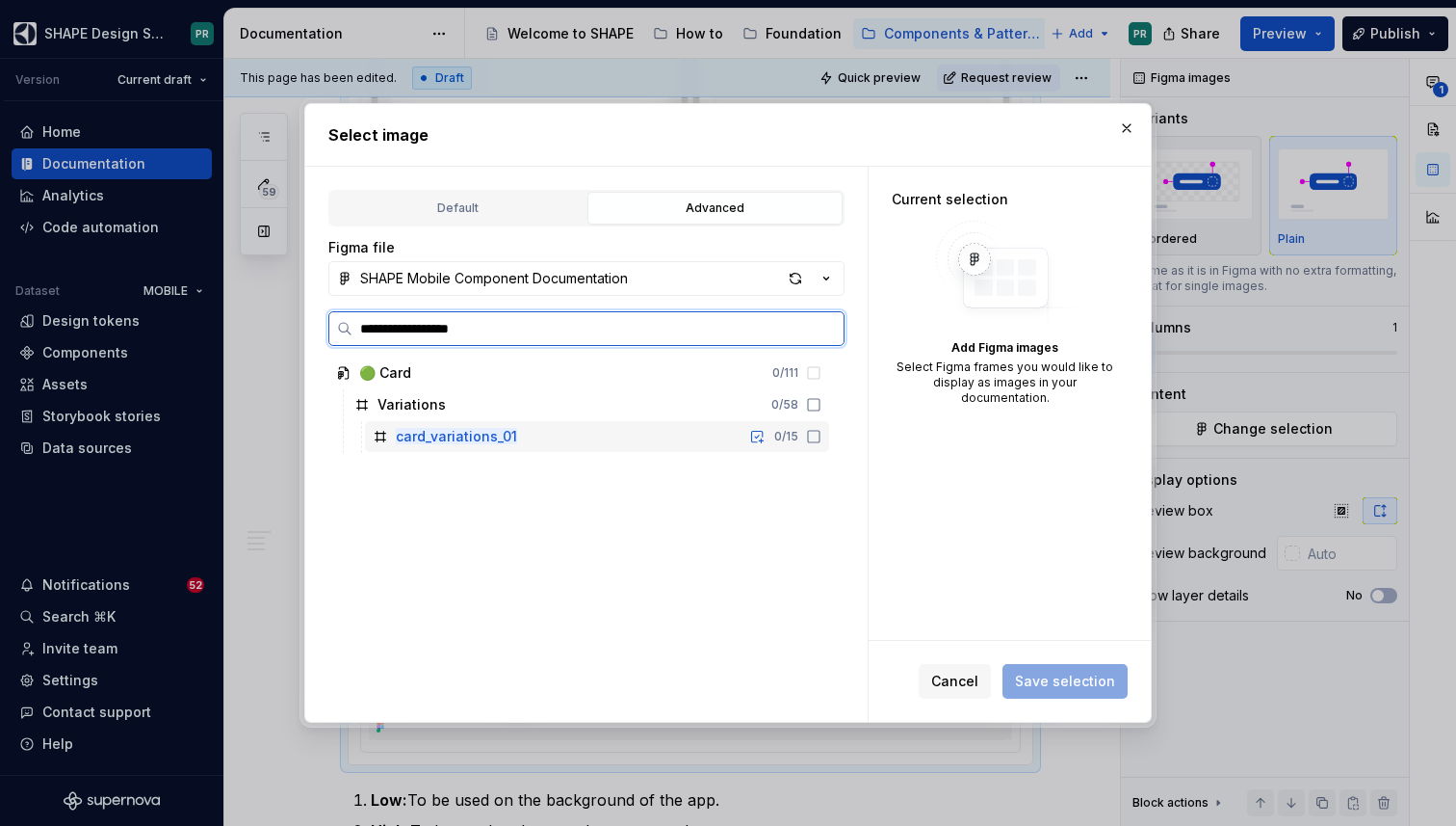
click at [820, 438] on icon at bounding box center [814, 436] width 12 height 12
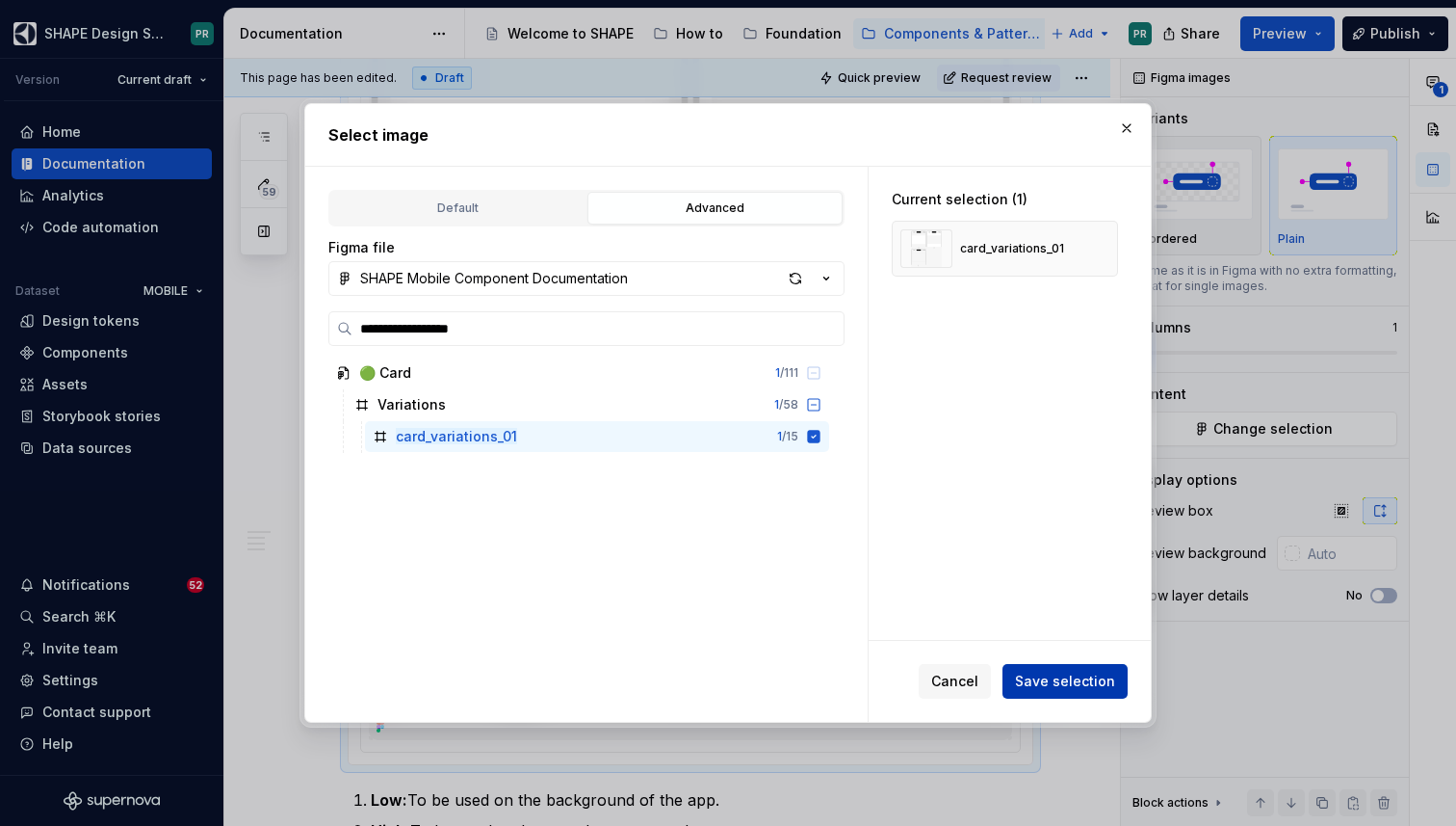
click at [1056, 682] on span "Save selection" at bounding box center [1065, 681] width 101 height 20
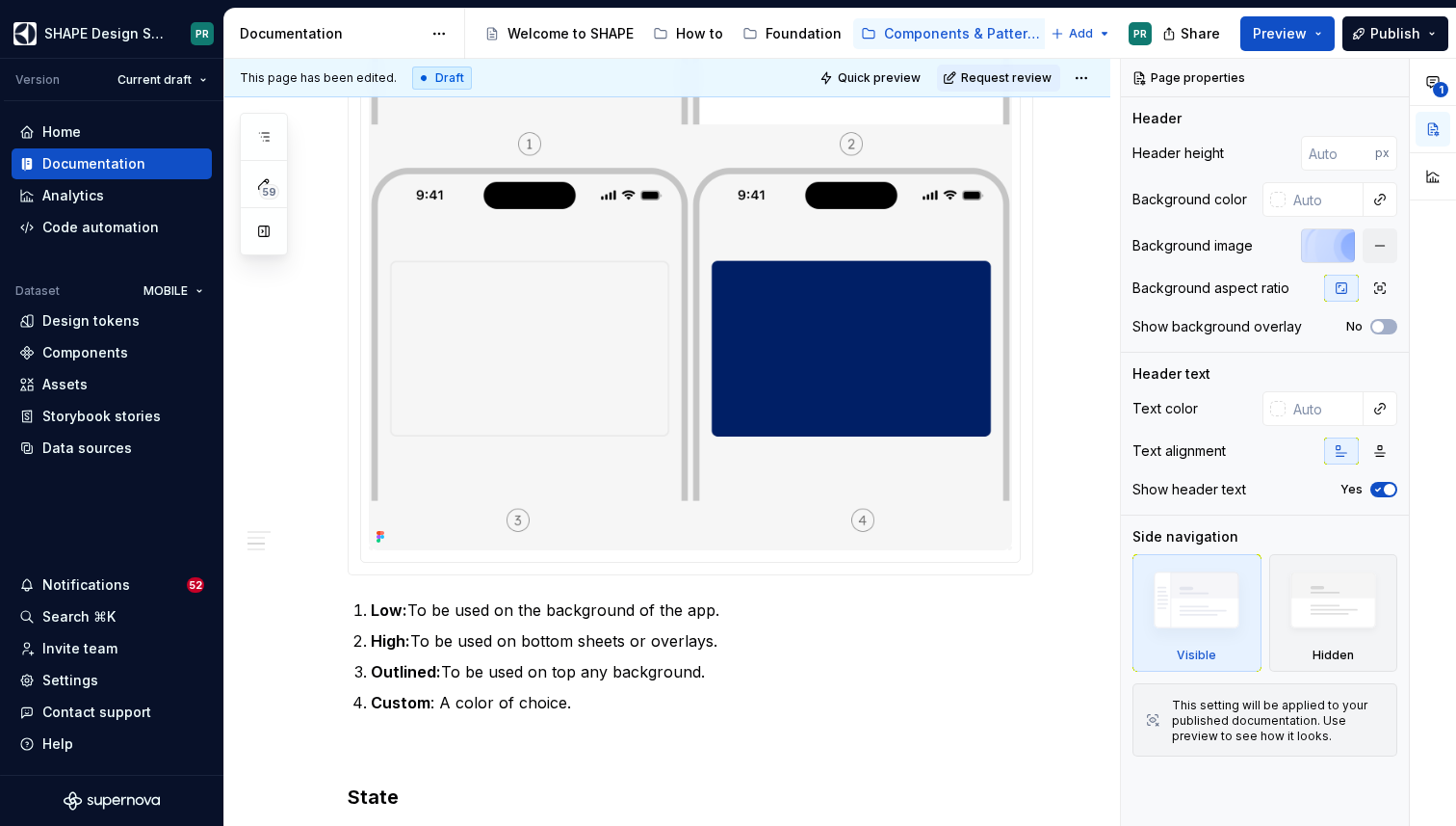
scroll to position [1095, 0]
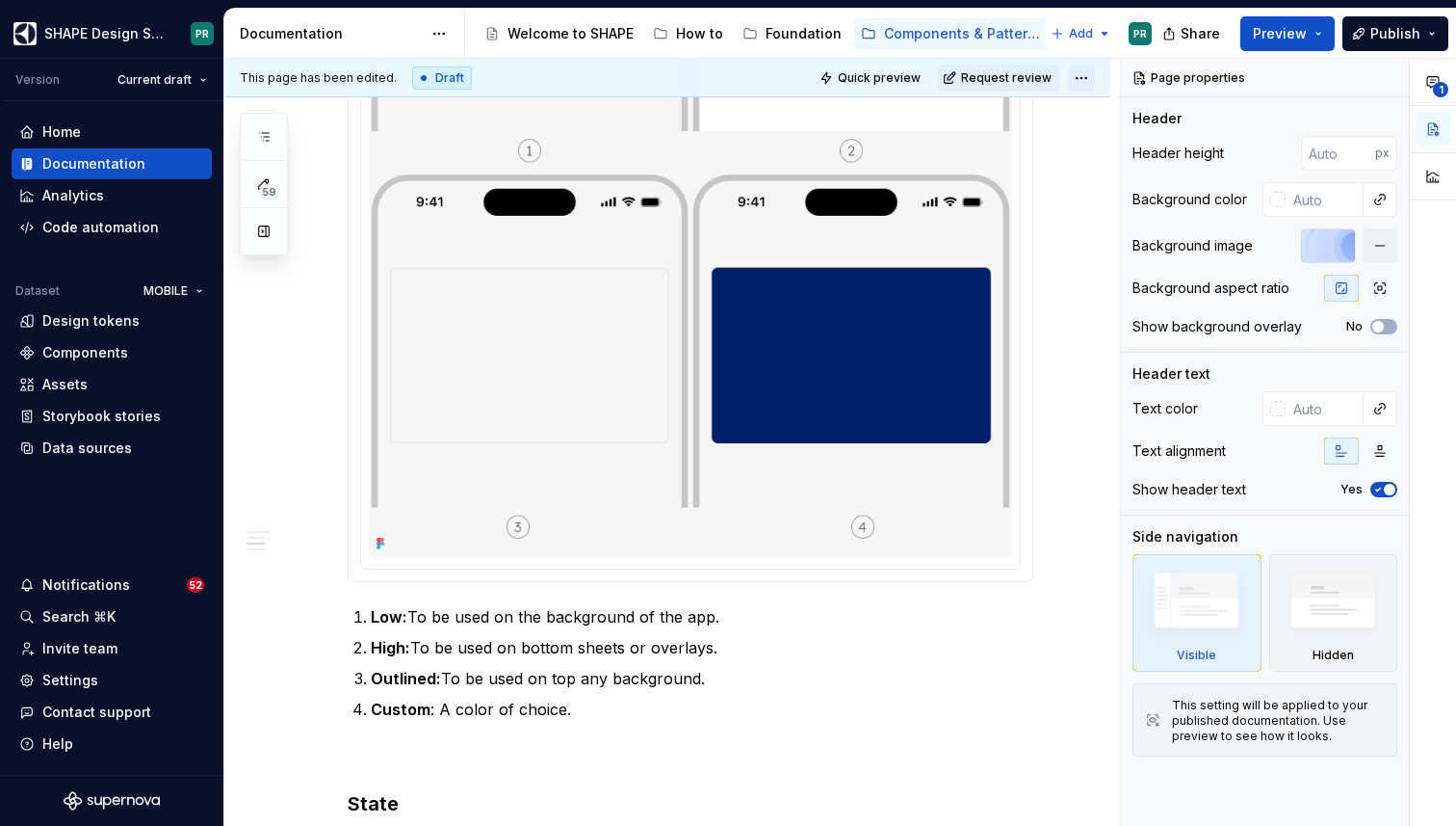
click at [1084, 79] on html "SHAPE Design System PR Version Current draft Home Documentation Analytics Code …" at bounding box center [728, 413] width 1456 height 826
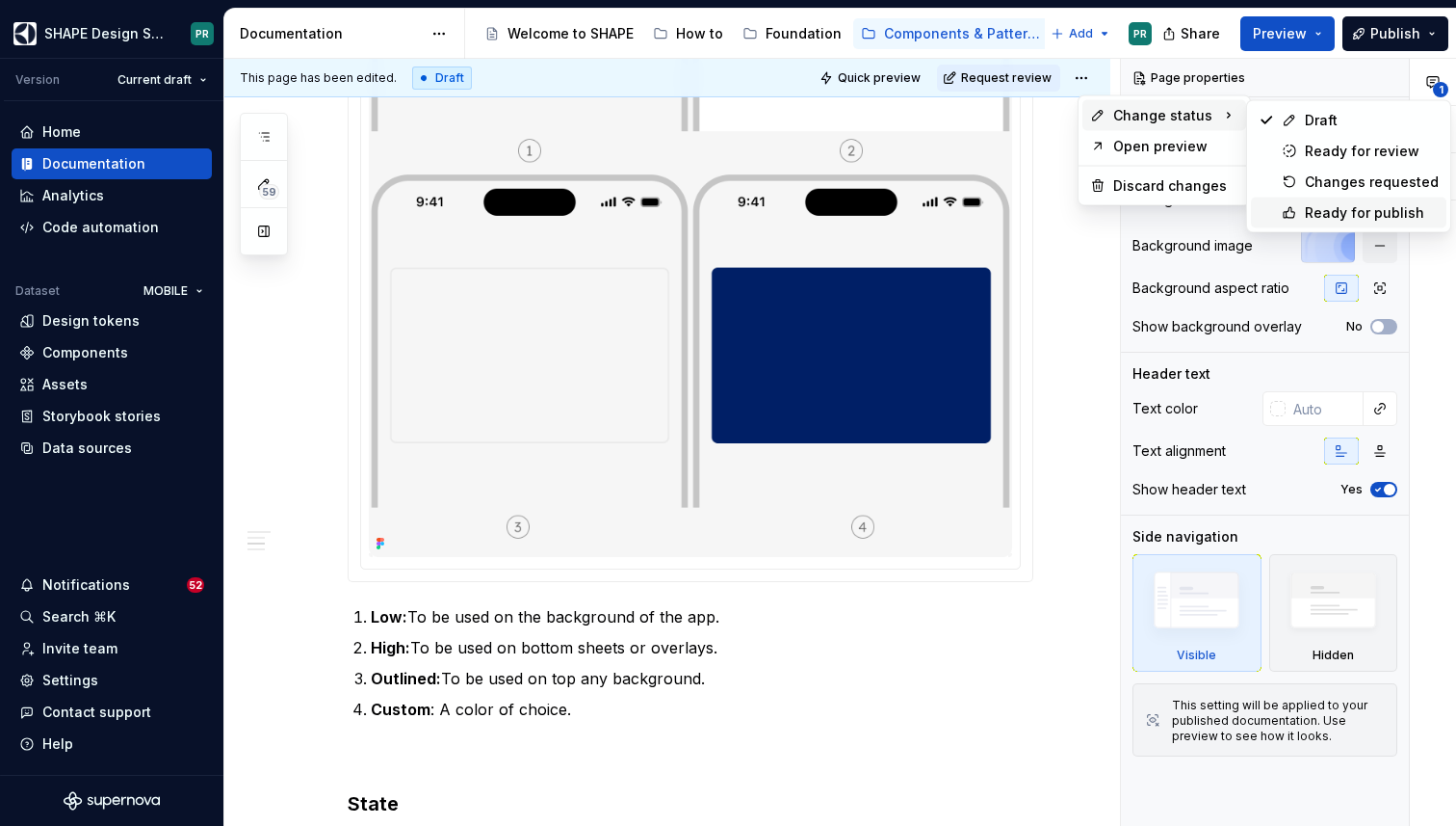
click at [1339, 211] on div "Ready for publish" at bounding box center [1371, 213] width 134 height 20
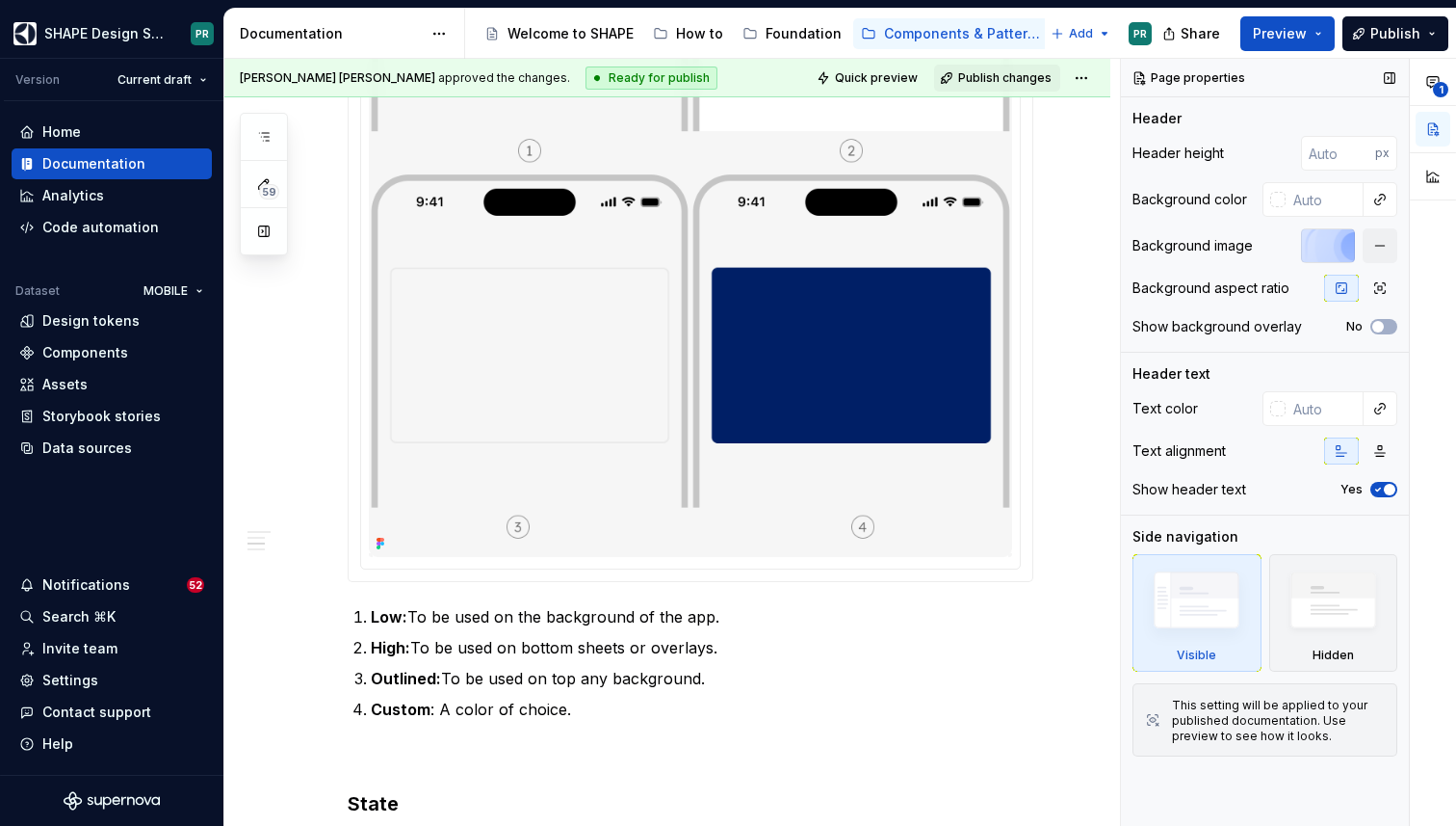
scroll to position [730, 0]
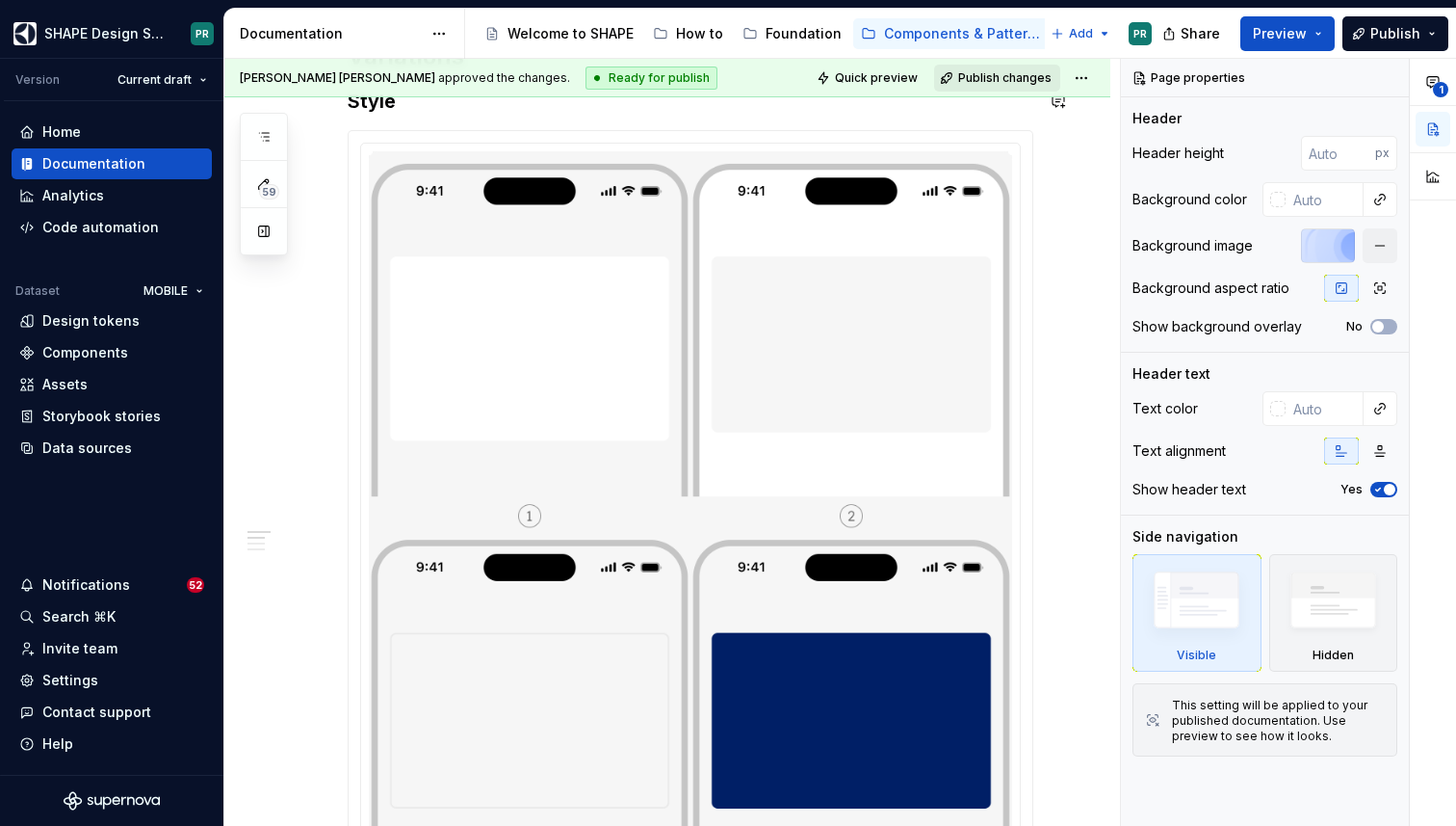
click at [1028, 75] on span "Publish changes" at bounding box center [1005, 78] width 94 height 16
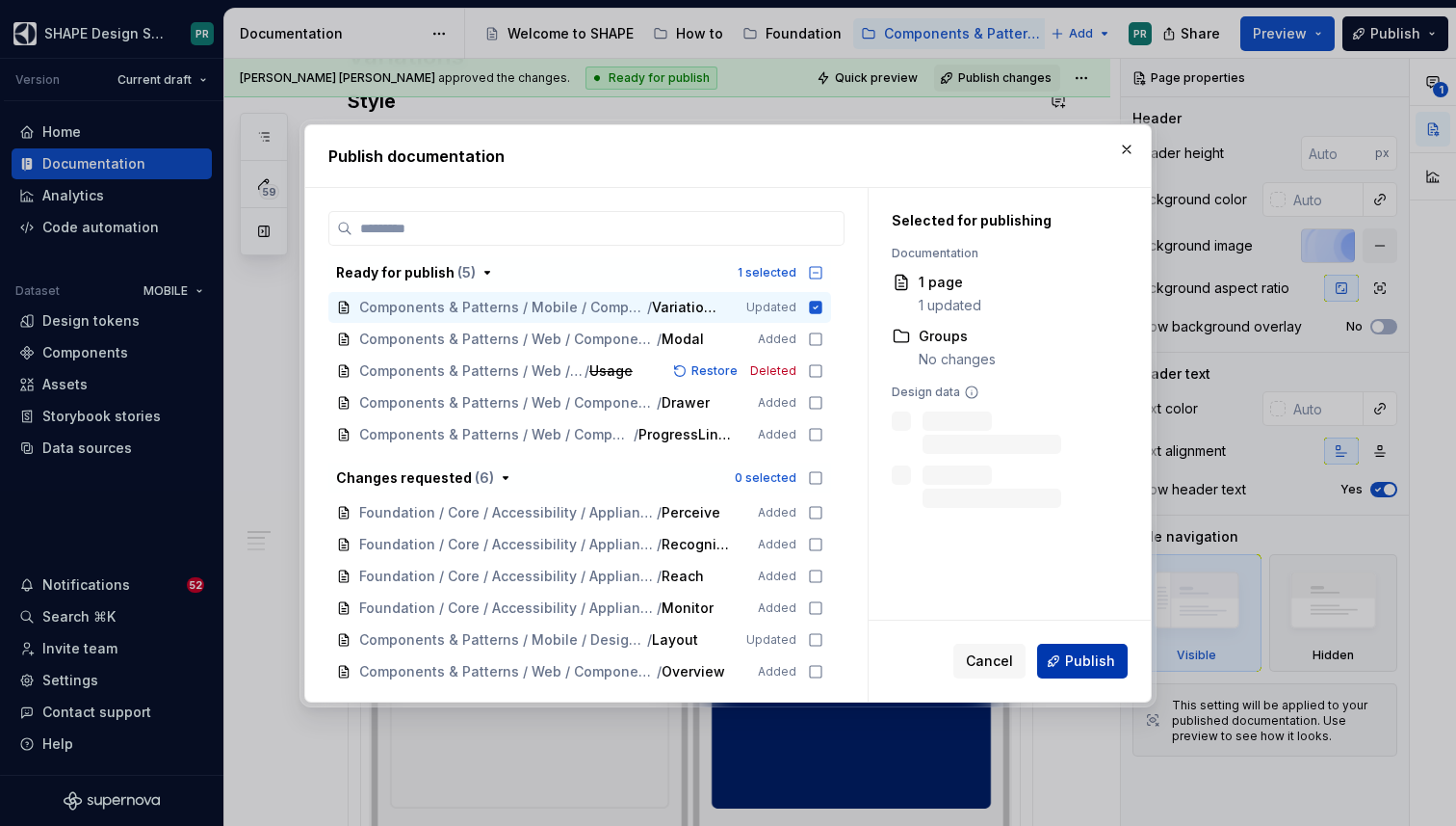
click at [1095, 651] on span "Publish" at bounding box center [1089, 661] width 50 height 20
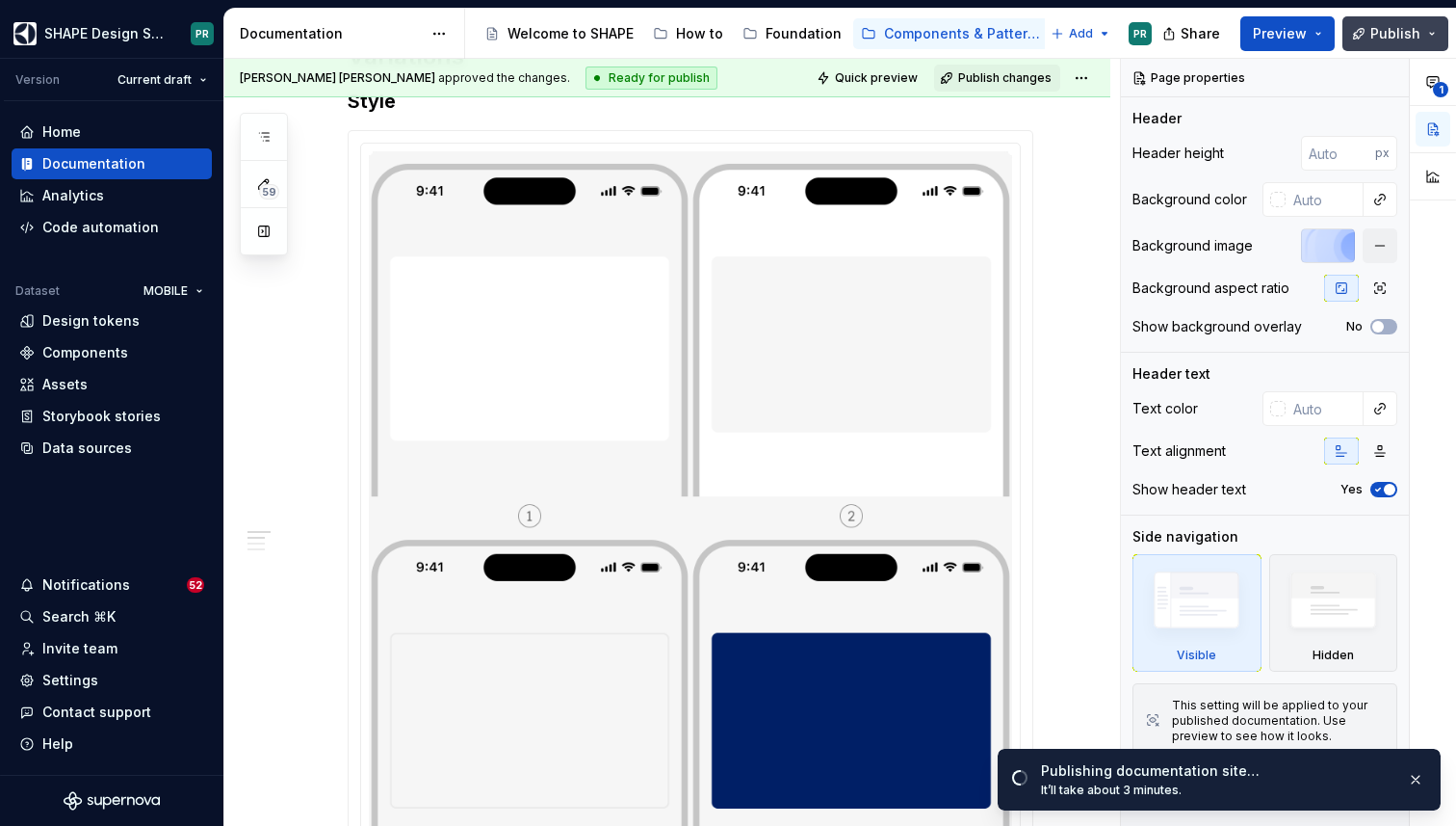
click at [1436, 25] on button "Publish" at bounding box center [1395, 34] width 106 height 35
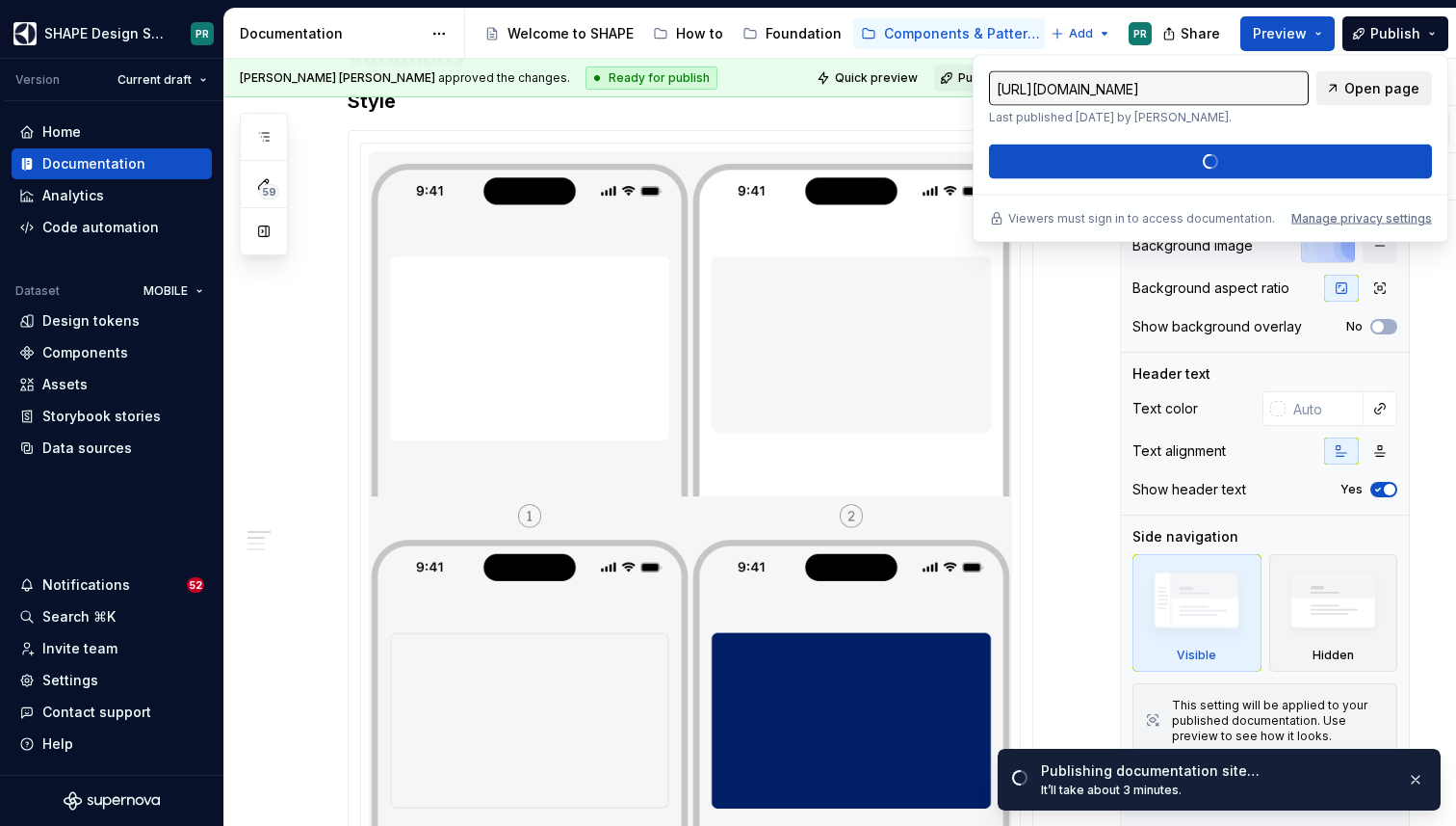
click at [1384, 77] on link "Open page" at bounding box center [1374, 89] width 115 height 35
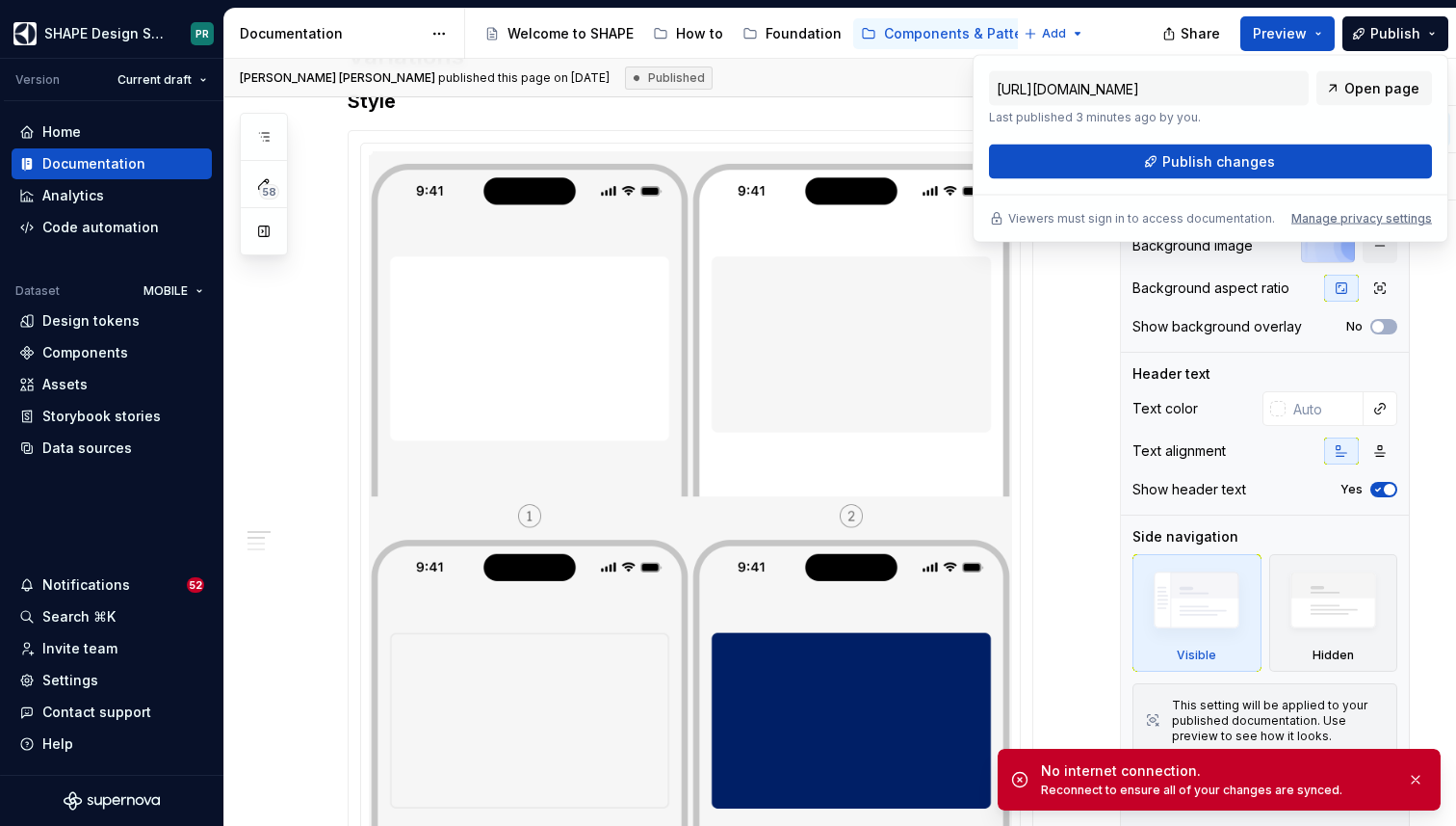
type textarea "*"
